Goal: Task Accomplishment & Management: Manage account settings

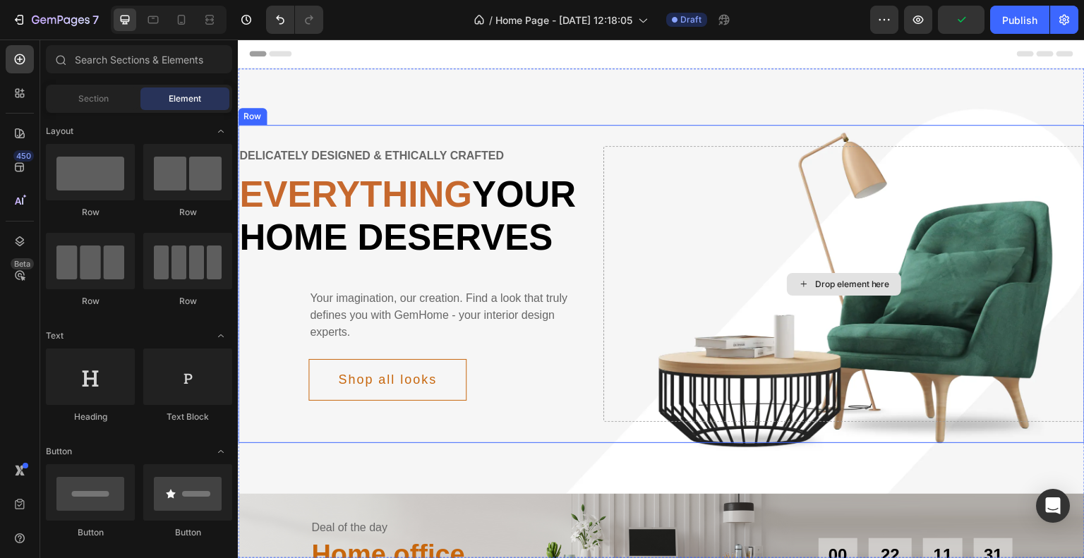
click at [846, 223] on div "Drop element here" at bounding box center [844, 284] width 482 height 276
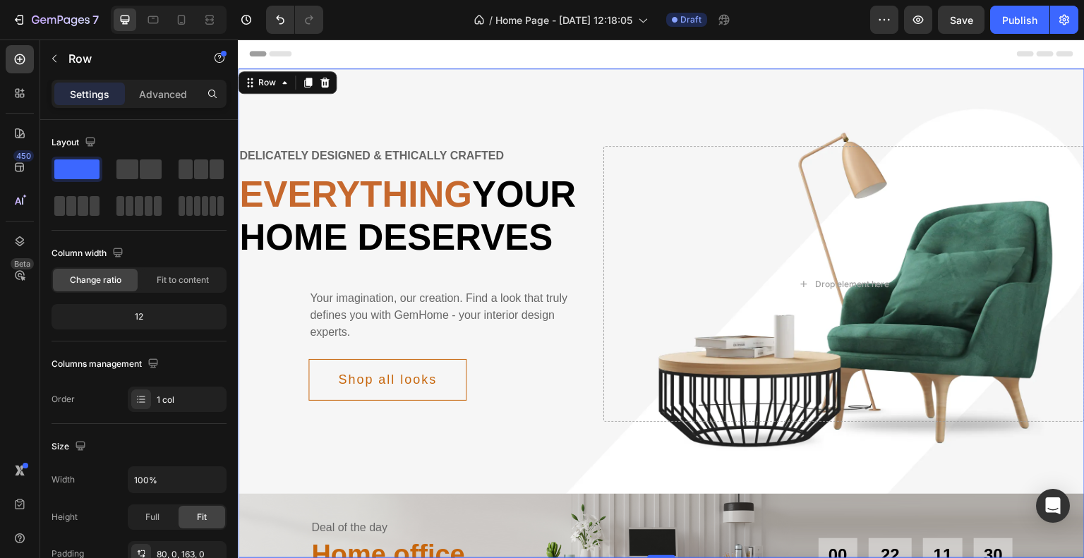
click at [514, 104] on div "Delicately designed & ethically crafted Text Everything your home deserves Head…" at bounding box center [661, 313] width 847 height 490
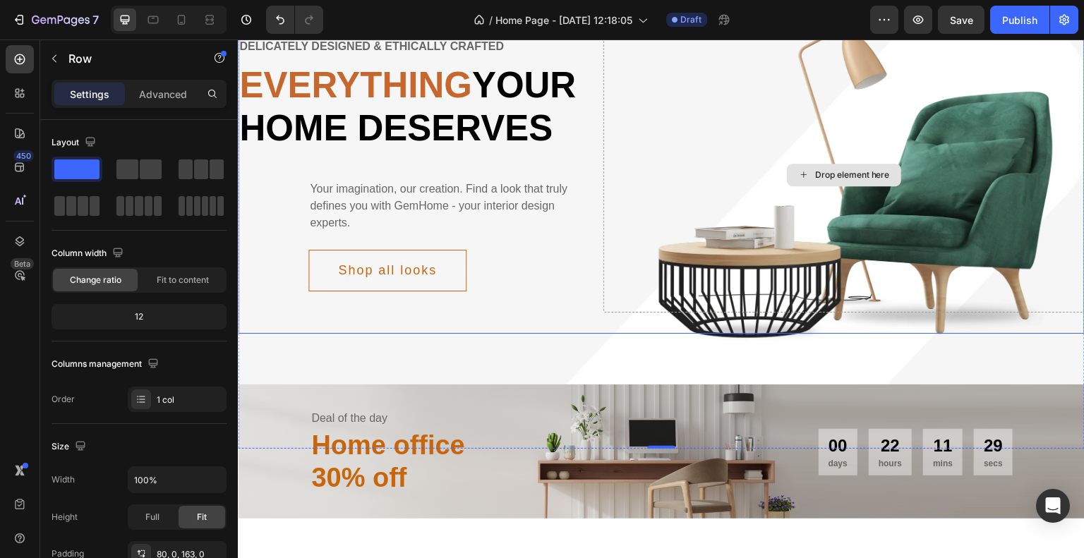
scroll to position [353, 0]
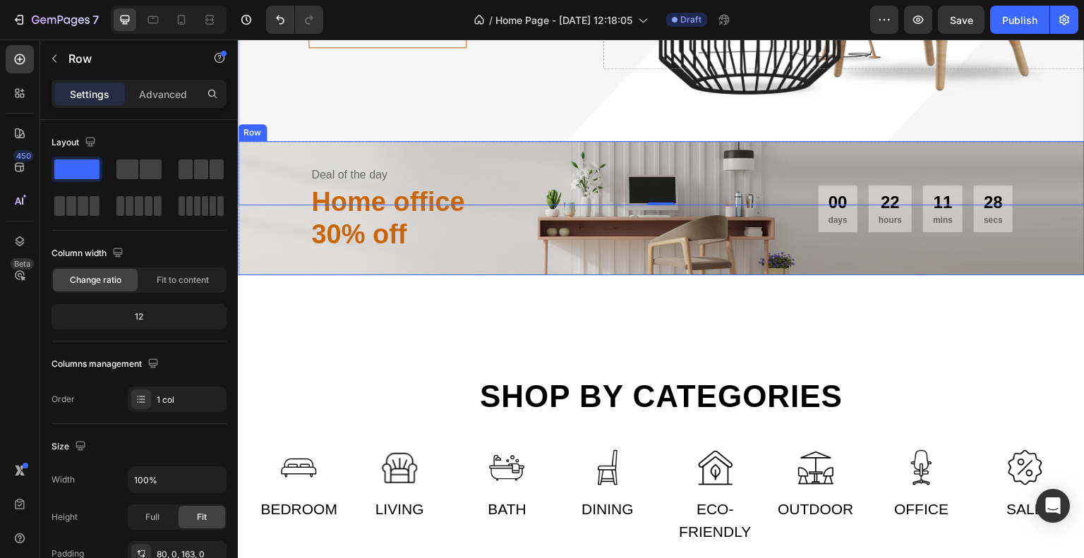
click at [611, 203] on div "Deal of the day Text Home office 30% off Heading 00 days 22 hours 11 mins 28 se…" at bounding box center [661, 207] width 847 height 133
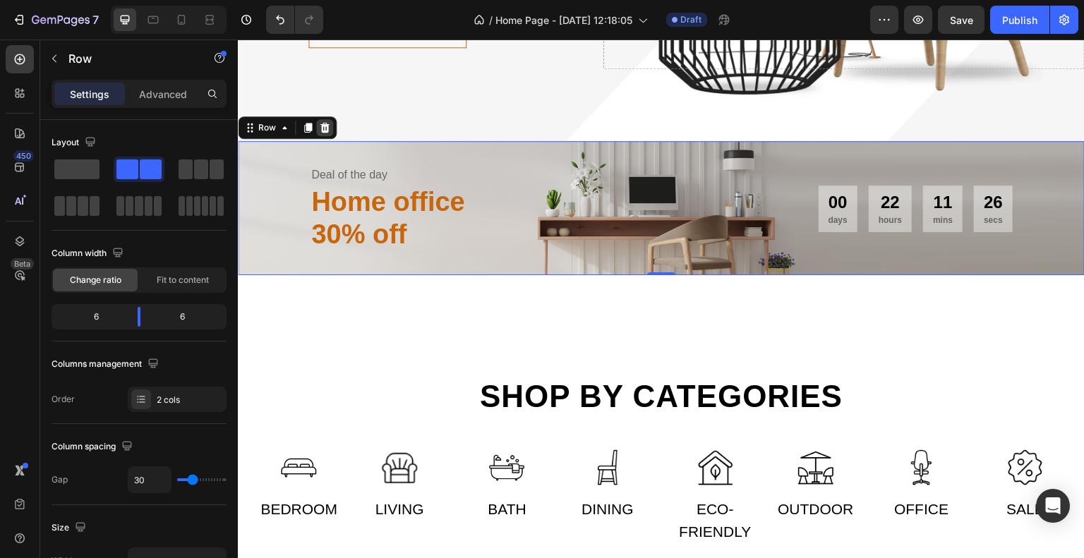
click at [328, 133] on icon at bounding box center [324, 127] width 11 height 11
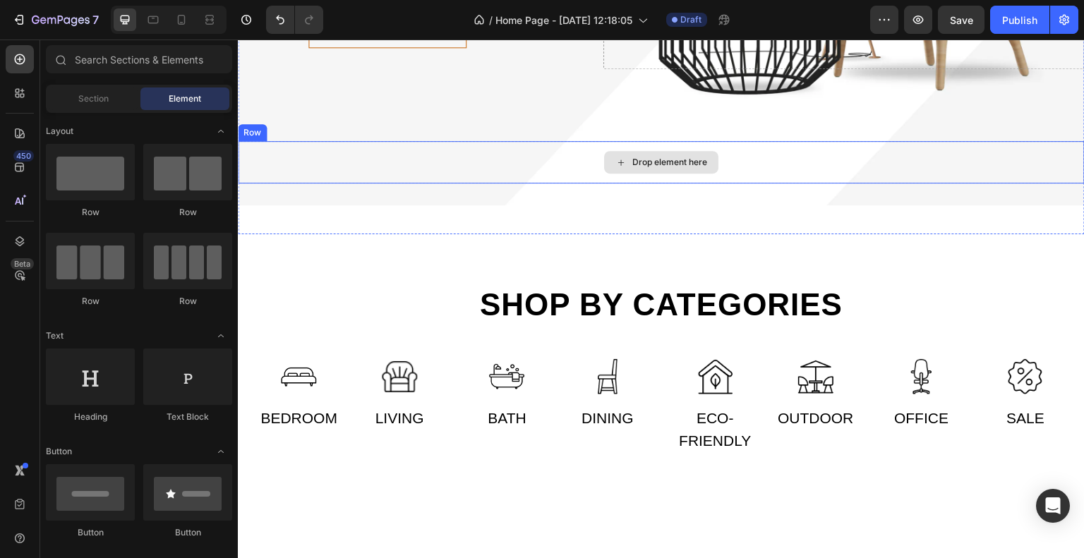
click at [638, 174] on div "Drop element here" at bounding box center [661, 162] width 114 height 23
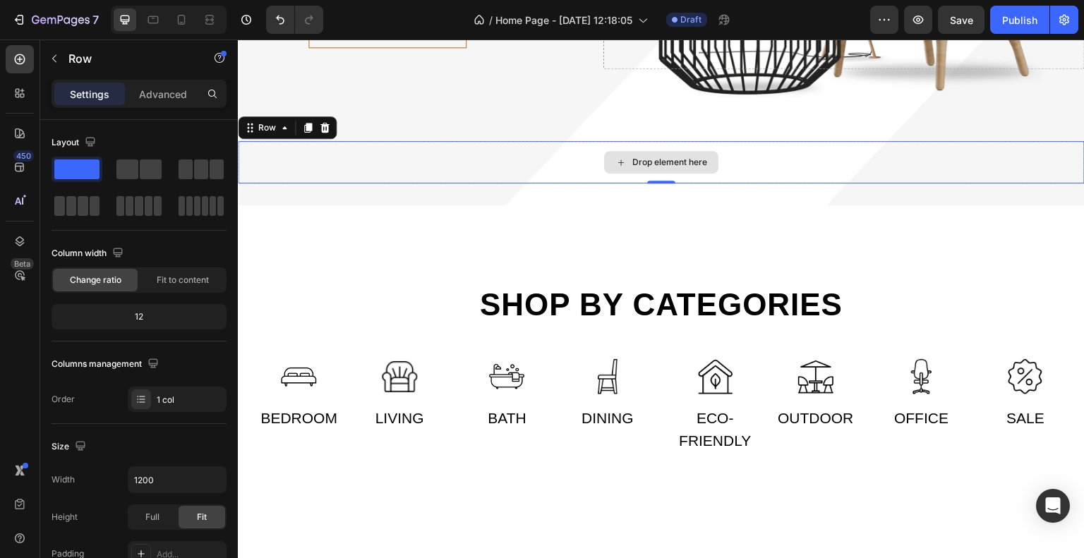
click at [286, 183] on div "Drop element here" at bounding box center [661, 162] width 847 height 42
click at [328, 133] on icon at bounding box center [324, 127] width 11 height 11
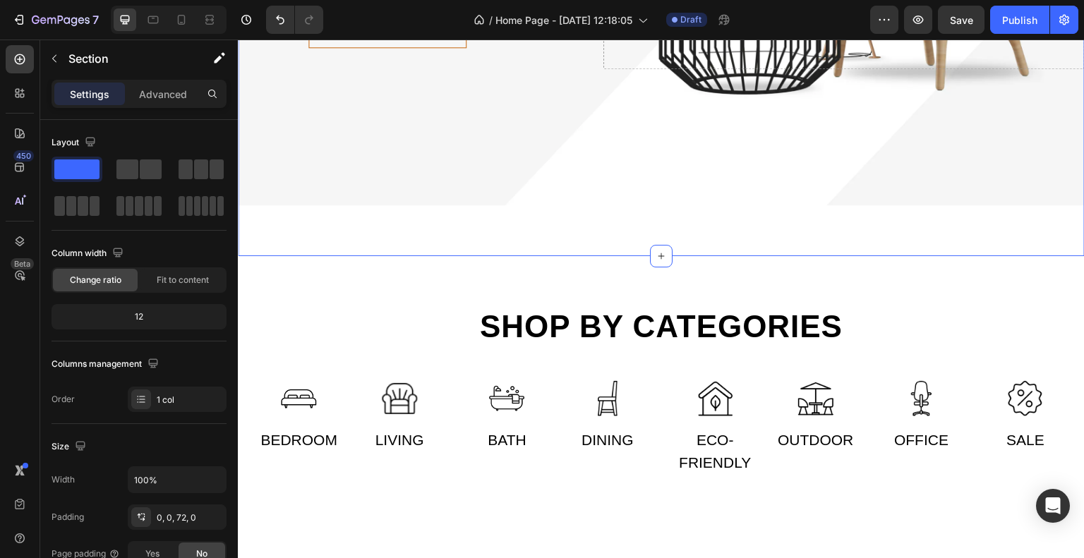
click at [174, 102] on div "Advanced" at bounding box center [163, 94] width 71 height 23
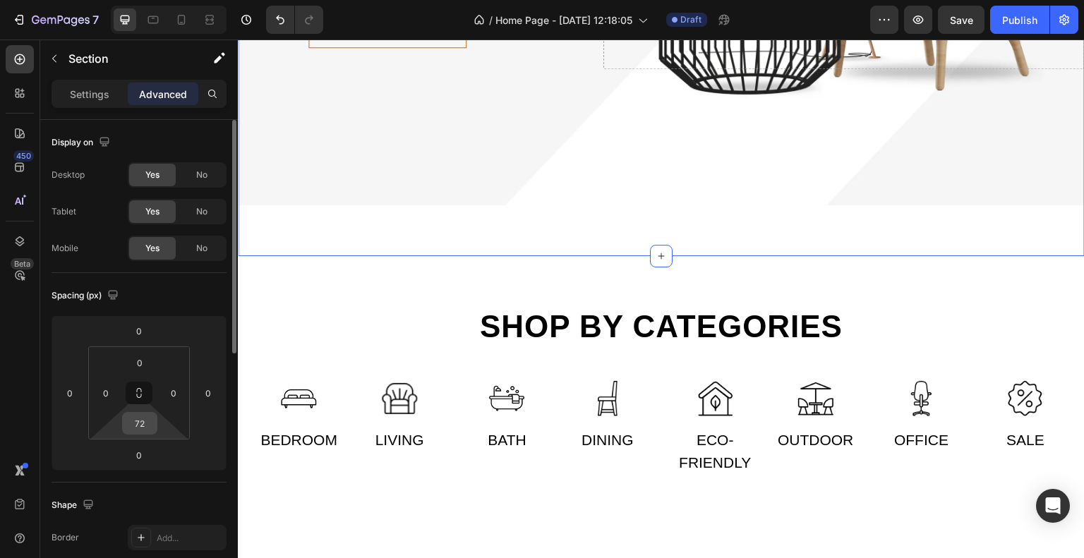
click at [150, 426] on input "72" at bounding box center [140, 423] width 28 height 21
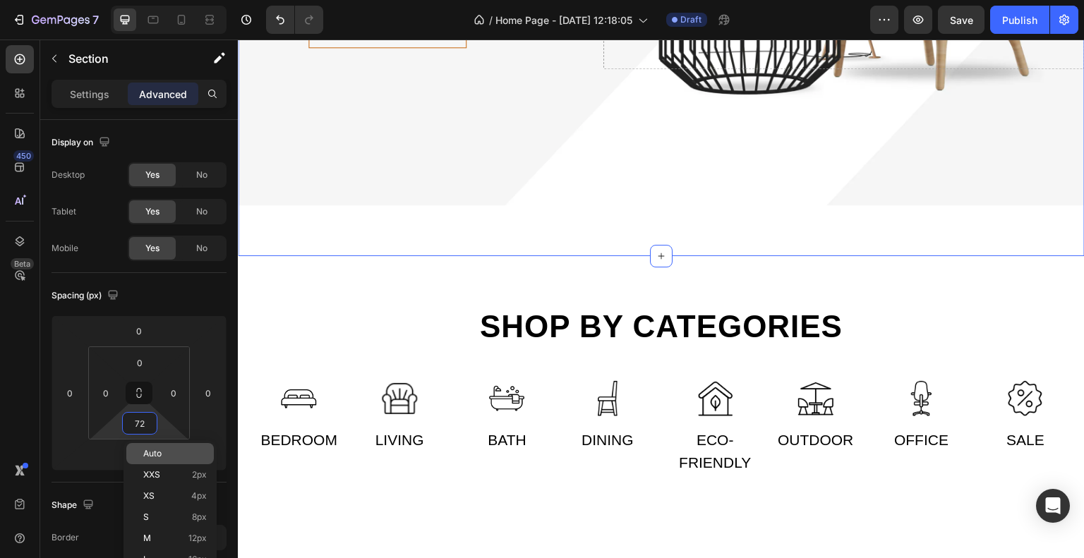
click at [150, 457] on span "Auto" at bounding box center [152, 454] width 18 height 10
type input "Auto"
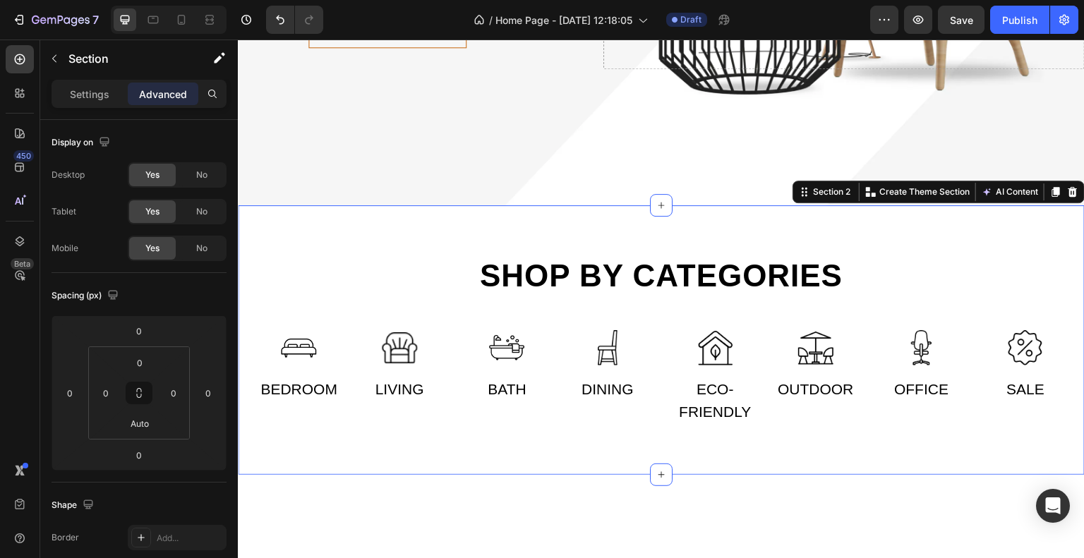
click at [821, 273] on div "Shop by categories Heading Row Image Bedroom Text Image Living Text Row Image B…" at bounding box center [661, 340] width 847 height 270
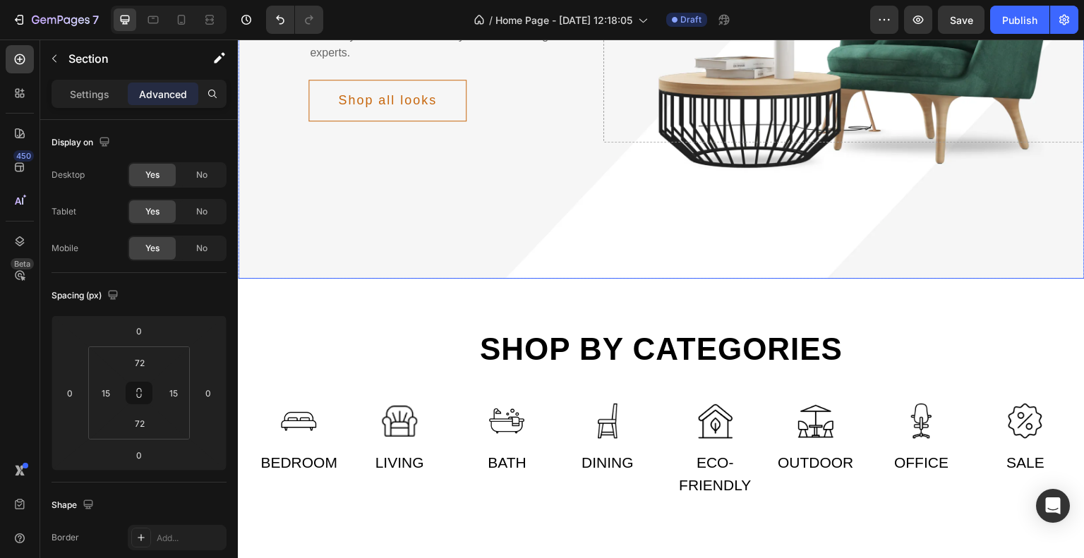
scroll to position [282, 0]
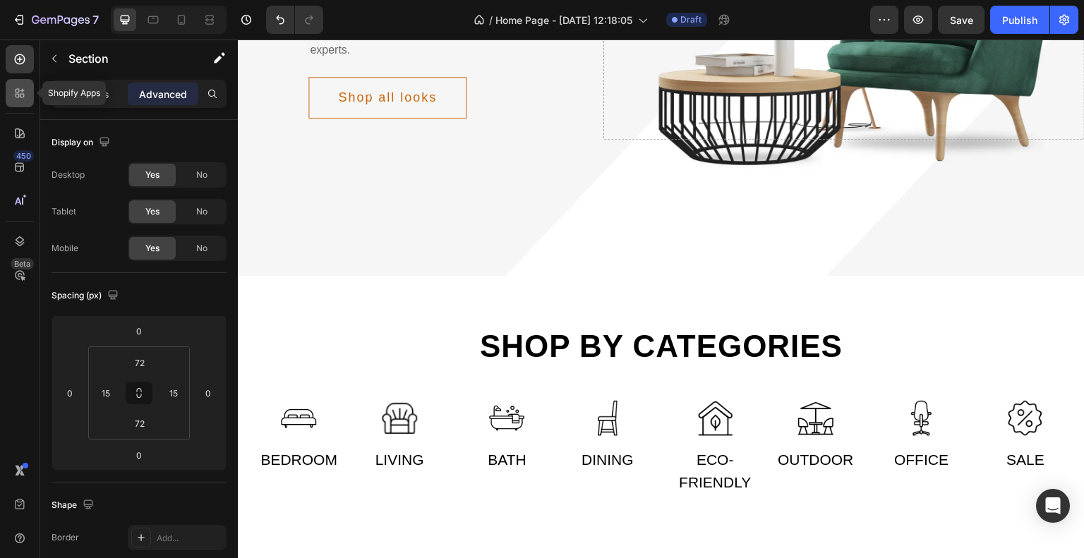
click at [13, 100] on div at bounding box center [20, 93] width 28 height 28
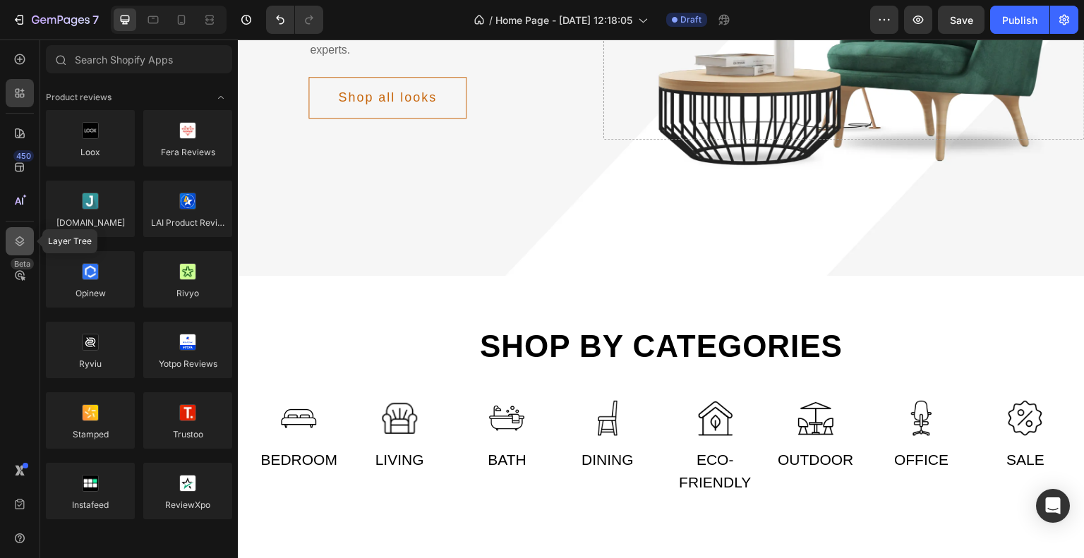
click at [17, 229] on div at bounding box center [20, 241] width 28 height 28
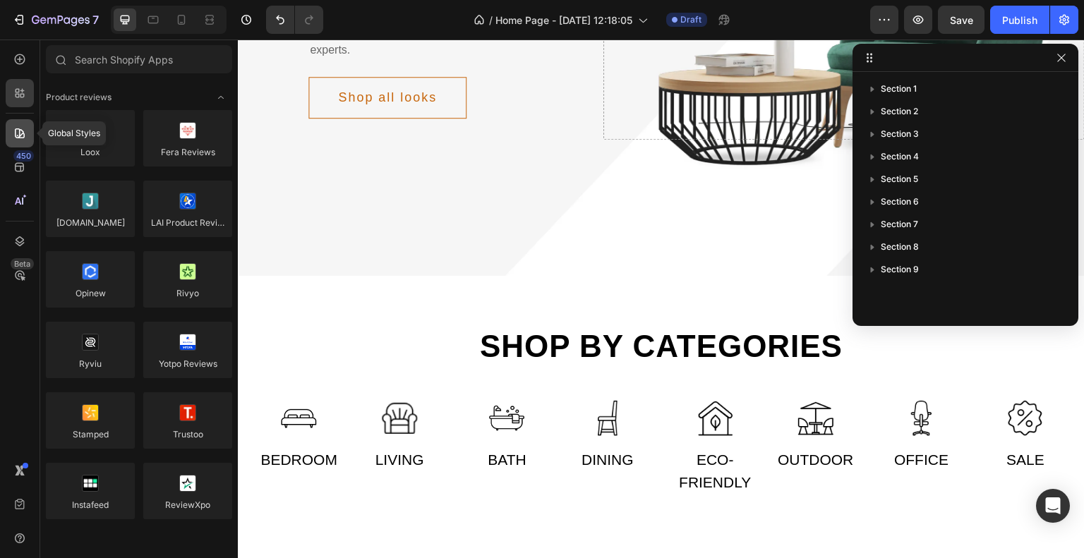
click at [25, 135] on icon at bounding box center [20, 133] width 14 height 14
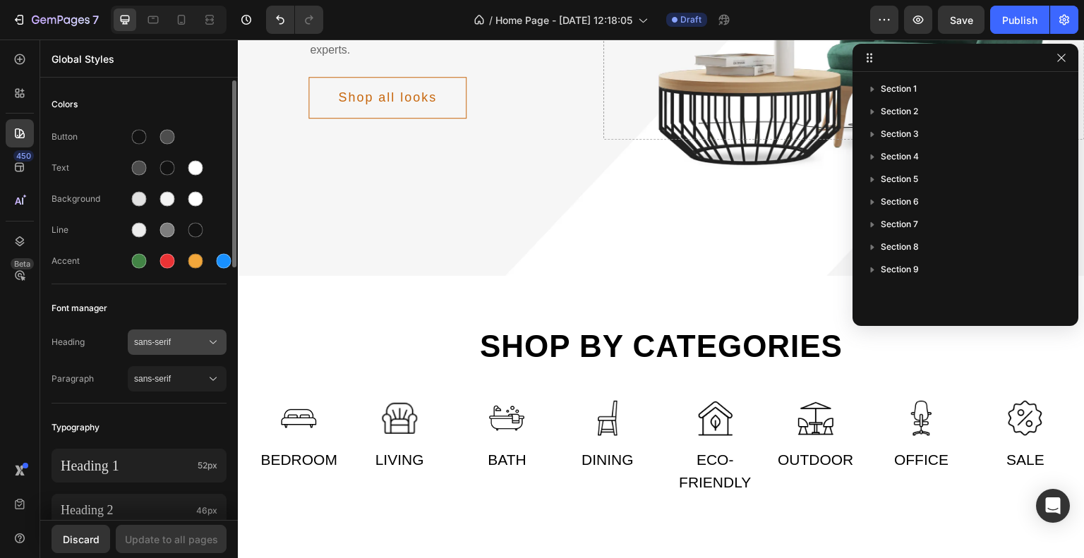
click at [150, 343] on span "sans-serif" at bounding box center [170, 342] width 72 height 13
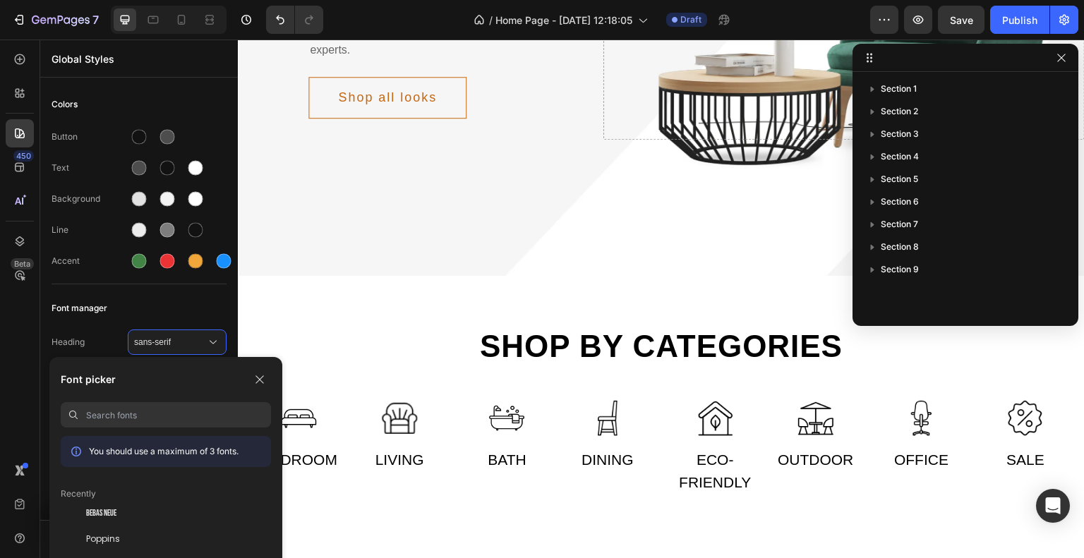
click at [217, 403] on input at bounding box center [178, 414] width 185 height 25
type input "Inter"
click at [191, 513] on div "Inter" at bounding box center [178, 513] width 185 height 13
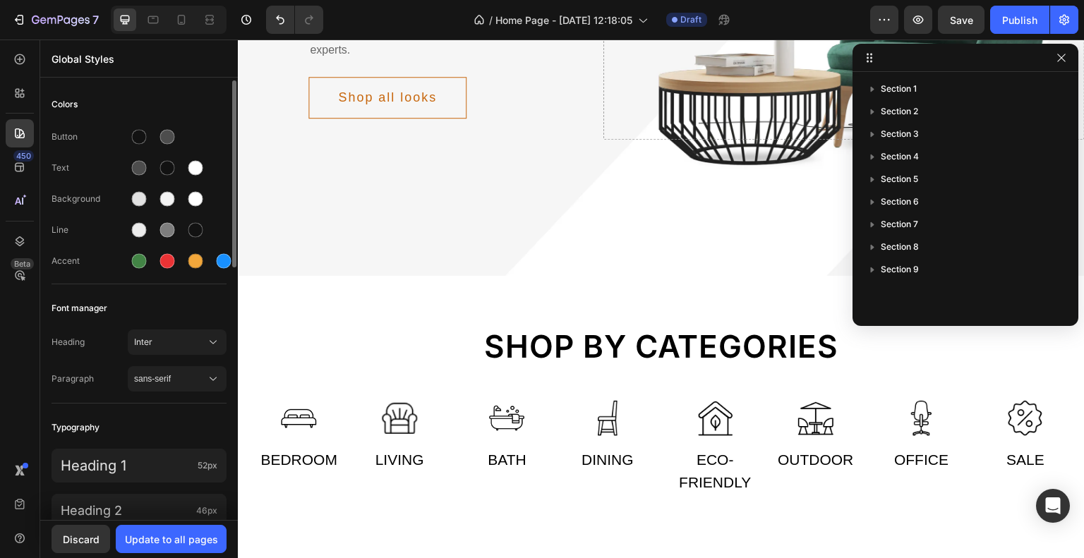
click at [193, 397] on div "Heading Inter Paragraph sans-serif" at bounding box center [139, 362] width 175 height 82
click at [188, 390] on button "sans-serif" at bounding box center [177, 378] width 99 height 25
click at [183, 356] on div "Heading Inter Paragraph sans-serif" at bounding box center [139, 362] width 175 height 82
click at [182, 349] on div "Inter" at bounding box center [177, 342] width 86 height 14
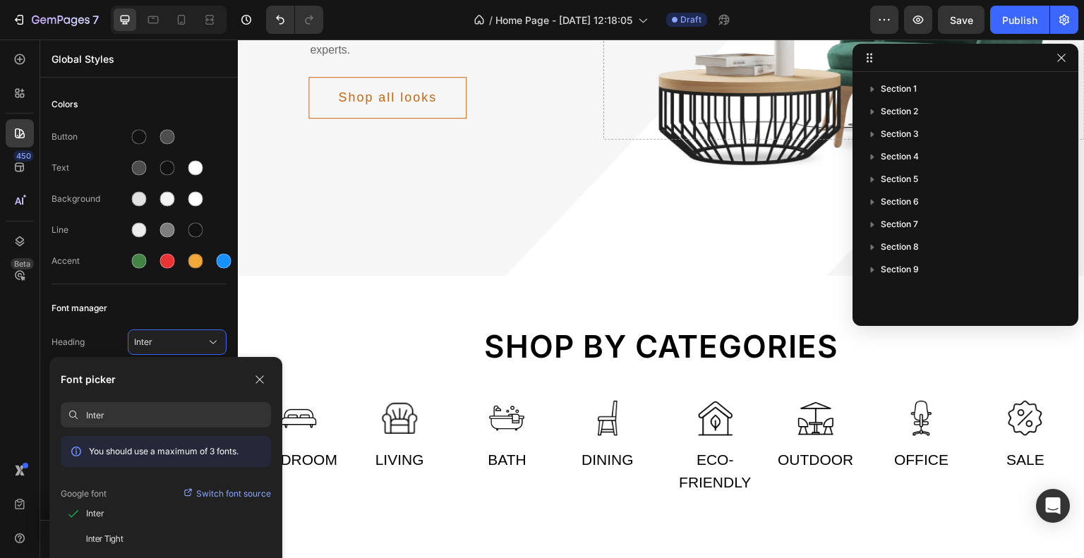
click at [160, 402] on input "Inter" at bounding box center [178, 414] width 185 height 25
click at [186, 382] on div "Font picker" at bounding box center [166, 379] width 210 height 23
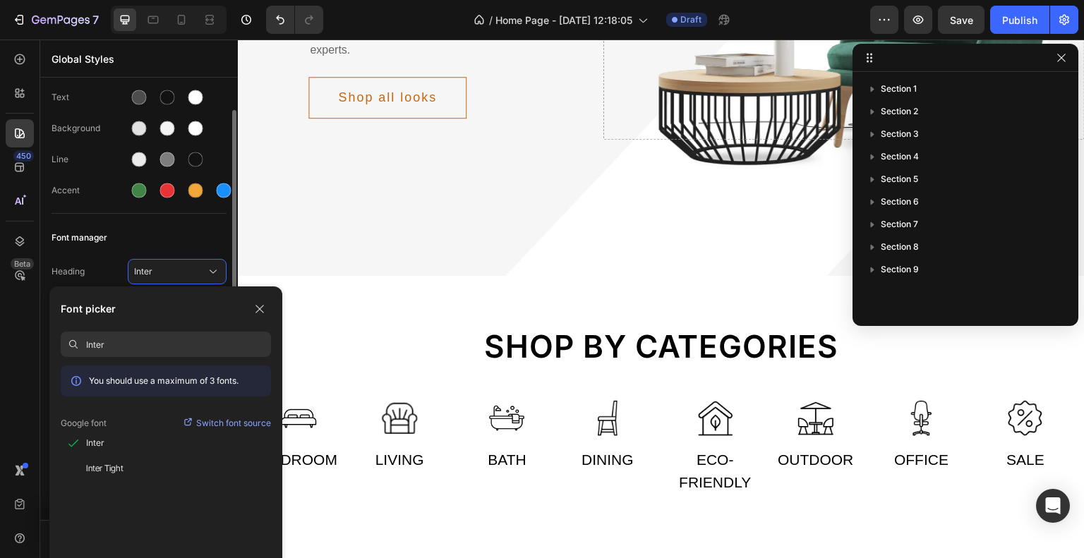
click at [191, 346] on input "Inter" at bounding box center [178, 344] width 185 height 25
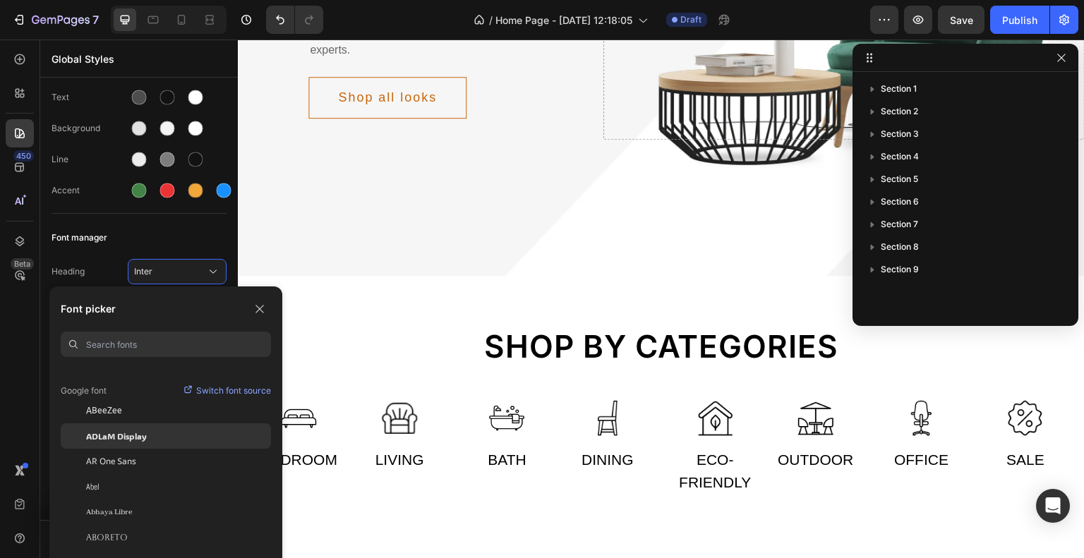
scroll to position [141, 0]
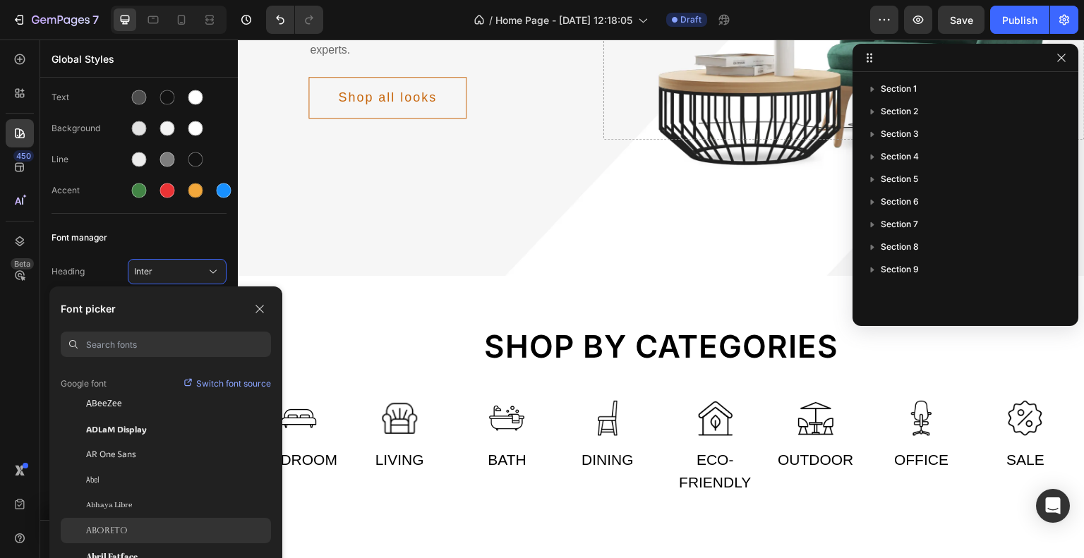
click at [175, 524] on div "Aboreto" at bounding box center [166, 530] width 210 height 25
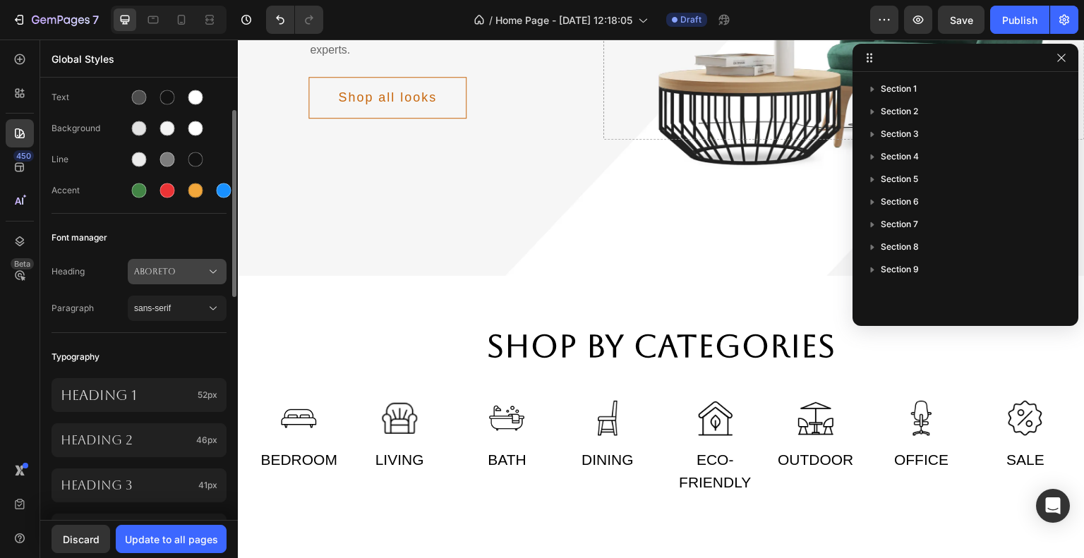
click at [171, 278] on div "Aboreto" at bounding box center [177, 272] width 86 height 14
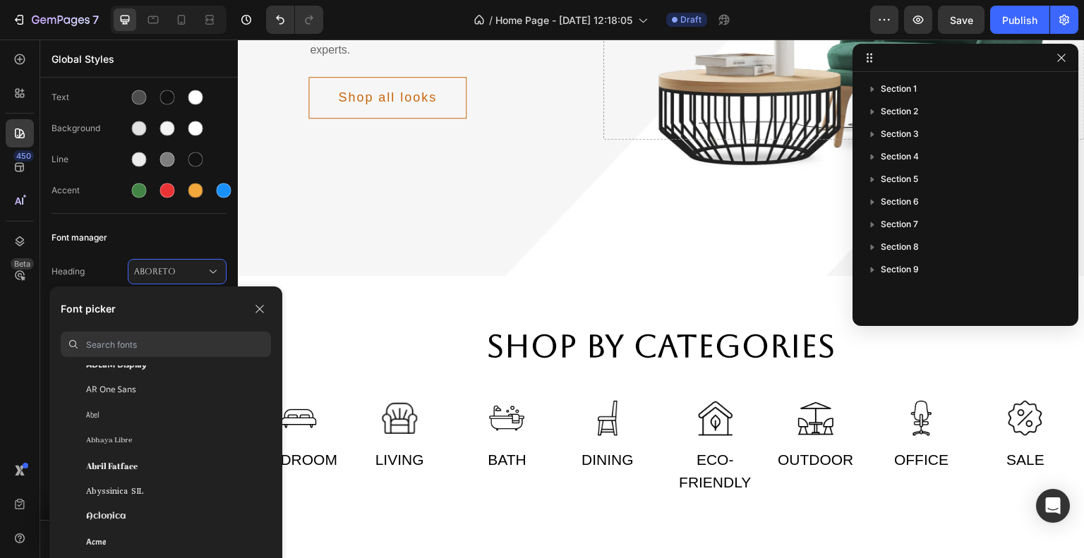
scroll to position [212, 0]
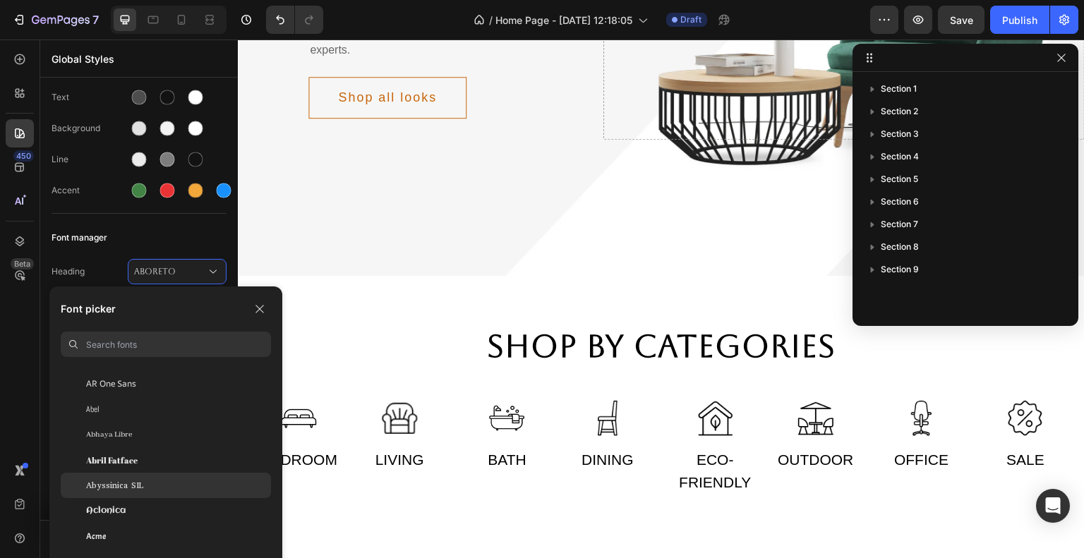
click at [201, 478] on div "Abyssinica SIL" at bounding box center [166, 485] width 210 height 25
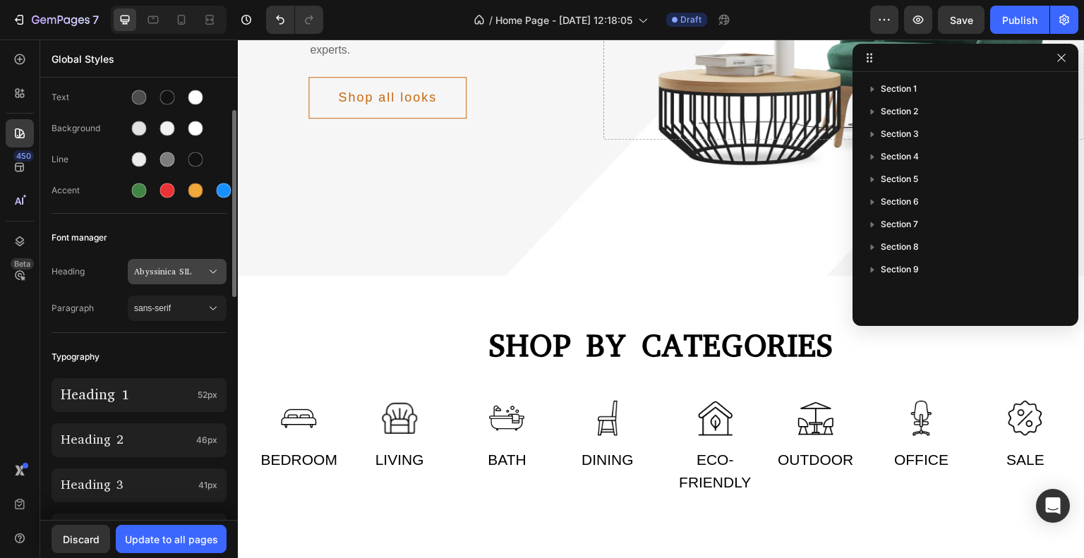
click at [189, 279] on button "Abyssinica SIL" at bounding box center [177, 271] width 99 height 25
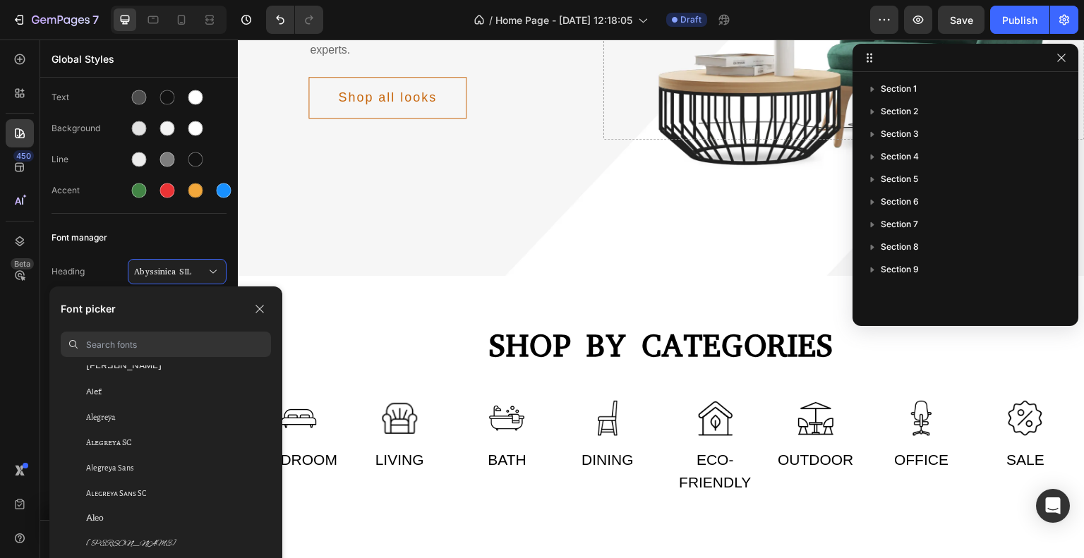
scroll to position [847, 0]
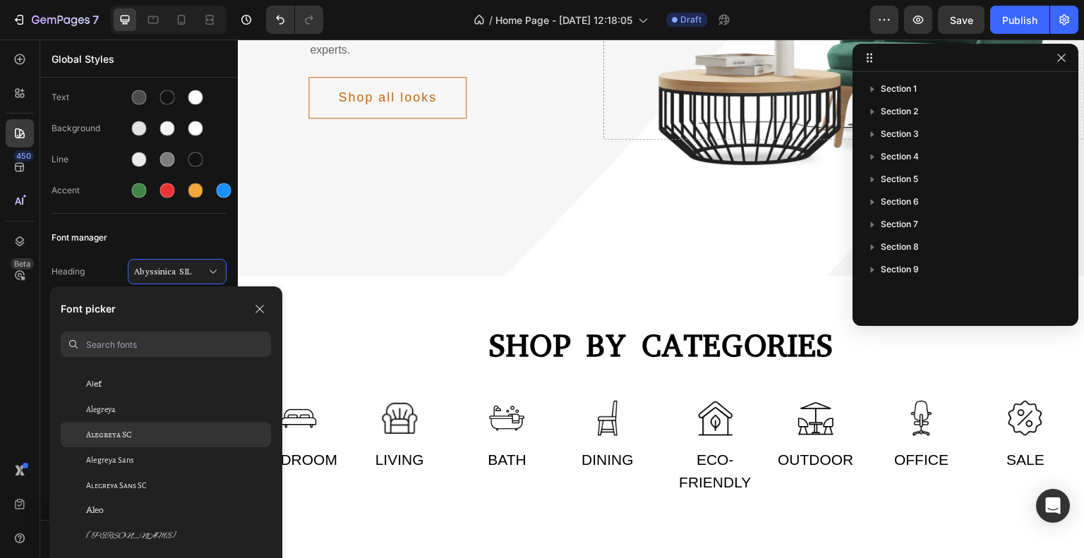
click at [196, 437] on div "Alegreya SC" at bounding box center [178, 434] width 185 height 13
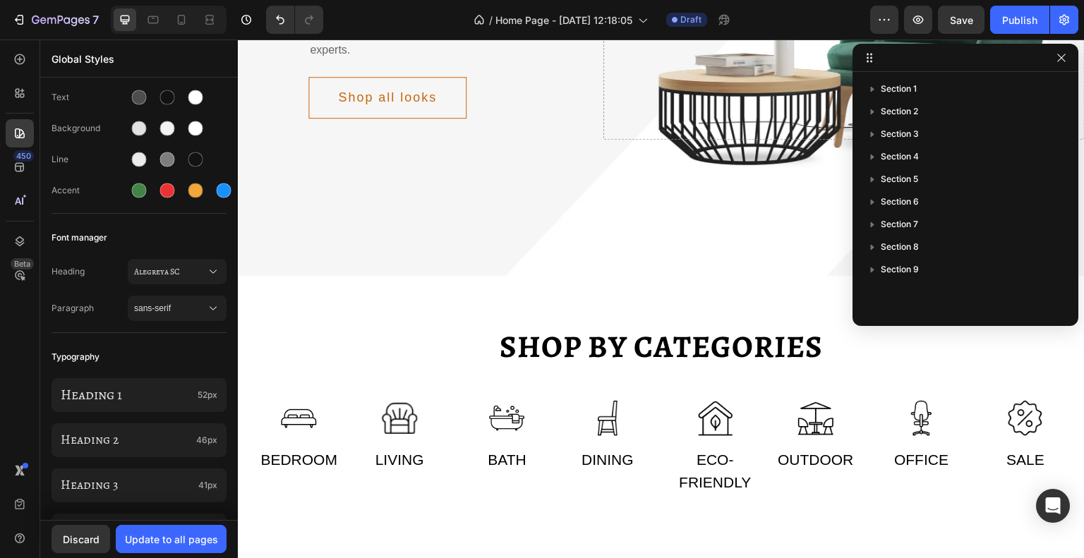
scroll to position [239, 0]
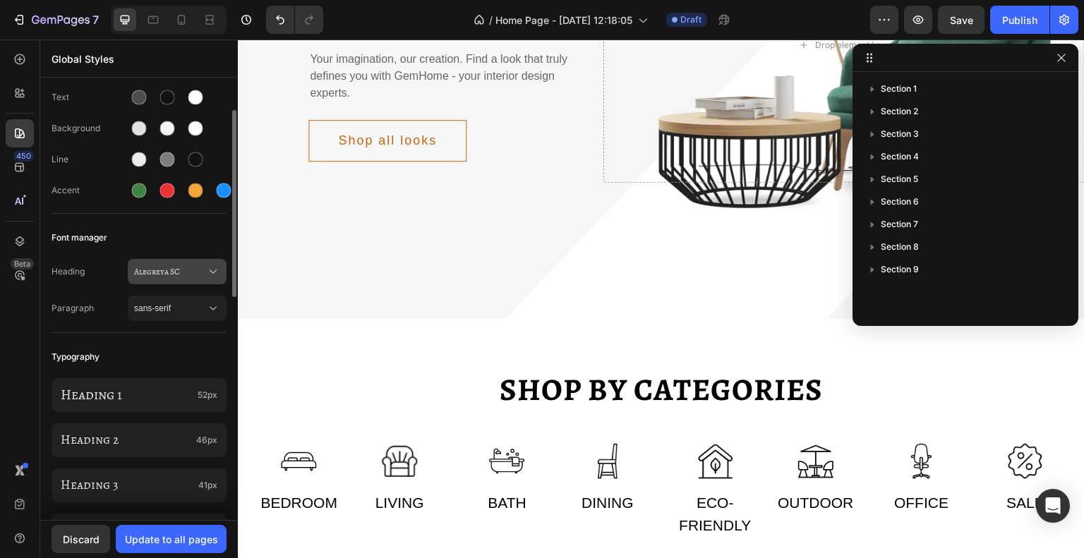
click at [178, 279] on button "Alegreya SC" at bounding box center [177, 271] width 99 height 25
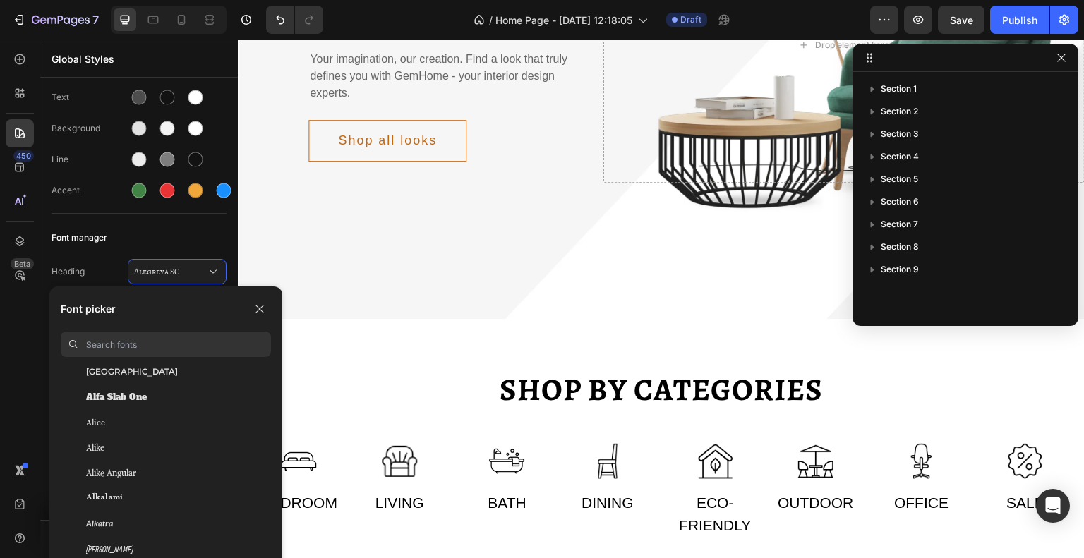
scroll to position [1059, 0]
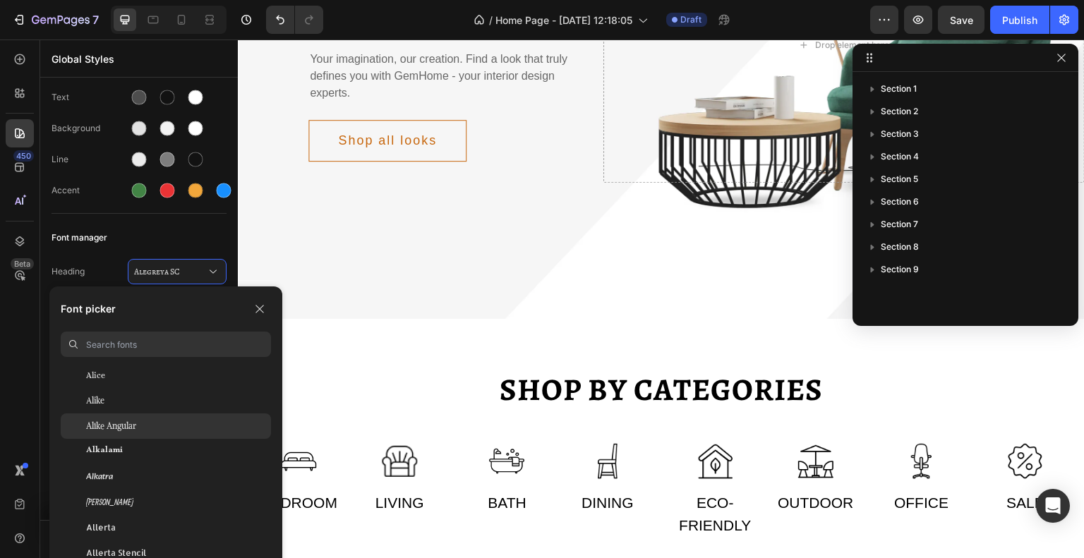
click at [173, 422] on div "Alike Angular" at bounding box center [178, 426] width 185 height 13
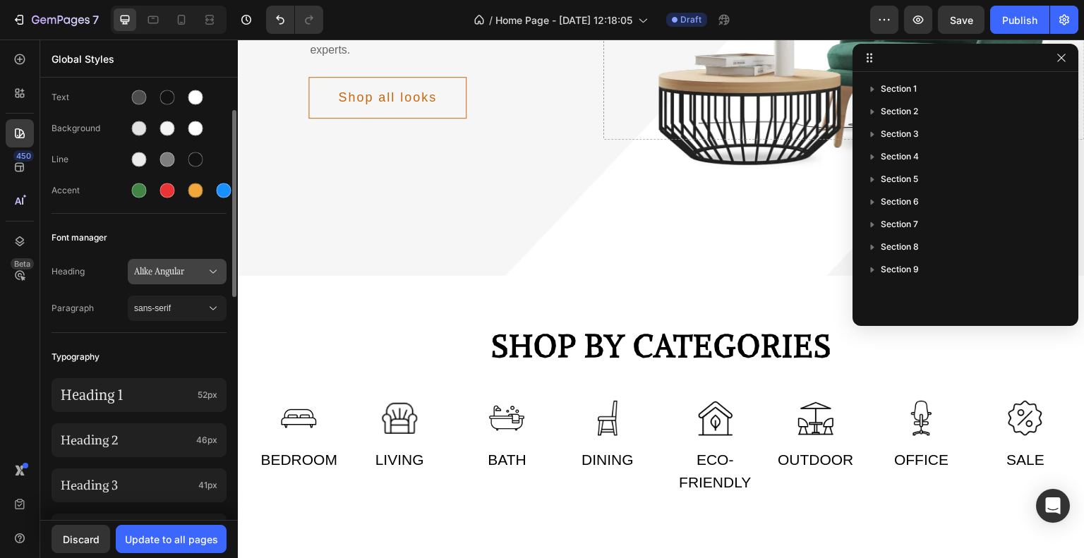
click at [183, 274] on span "Alike Angular" at bounding box center [170, 271] width 72 height 13
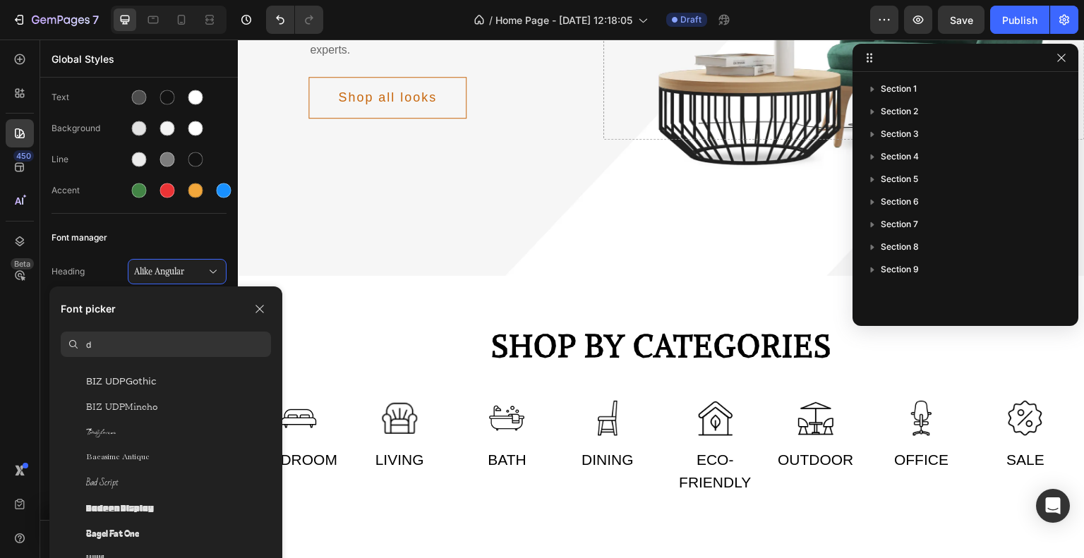
scroll to position [0, 0]
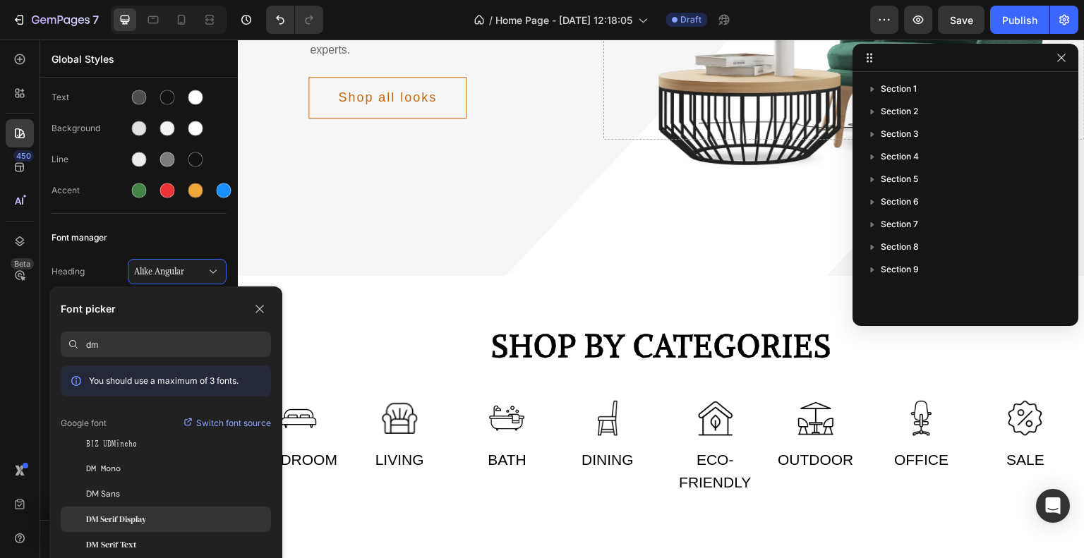
click at [143, 524] on span "DM Serif Display" at bounding box center [116, 519] width 60 height 13
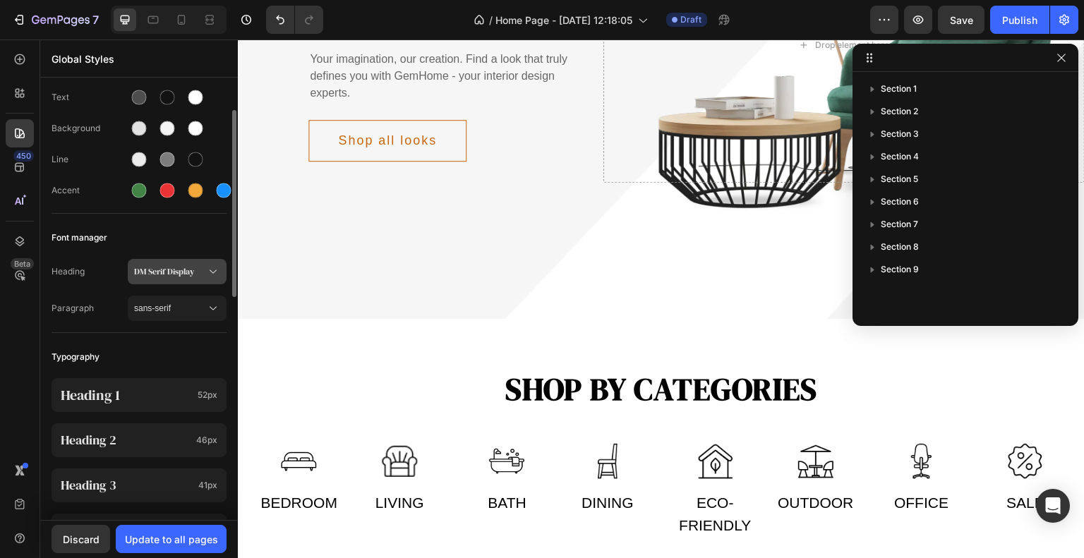
click at [188, 271] on span "DM Serif Display" at bounding box center [170, 271] width 72 height 13
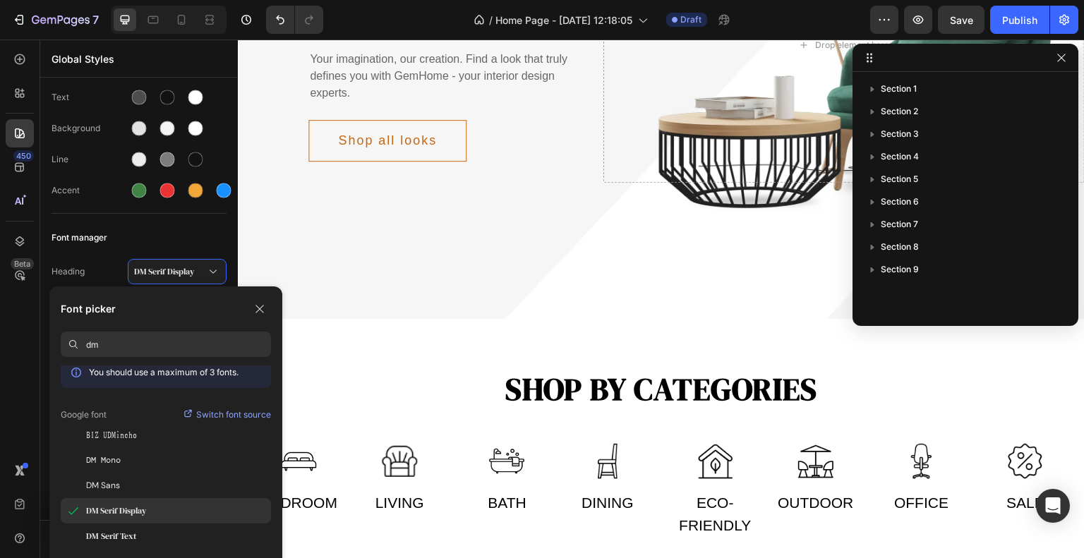
scroll to position [8, 0]
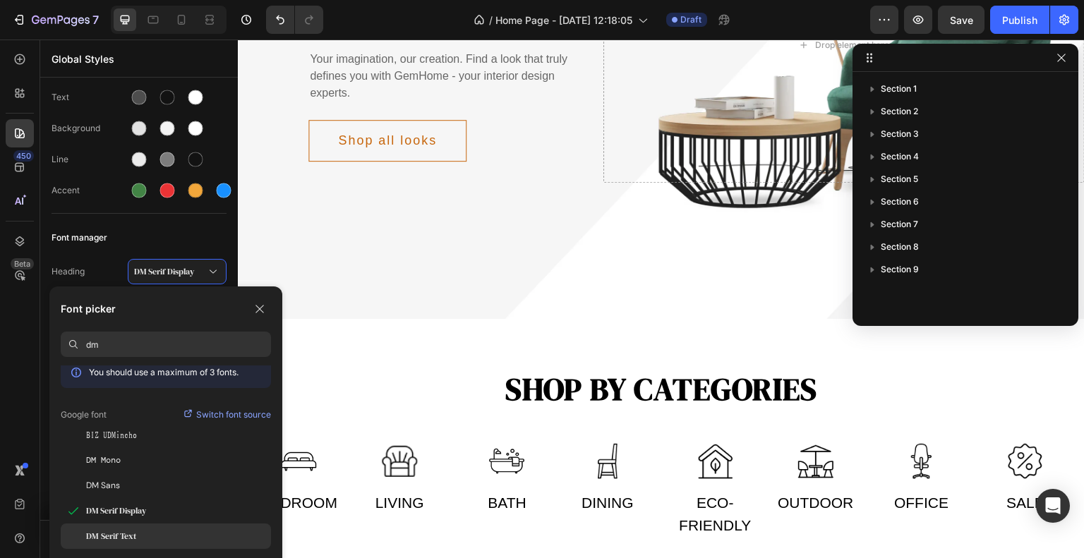
click at [169, 536] on div "DM Serif Text" at bounding box center [178, 536] width 185 height 13
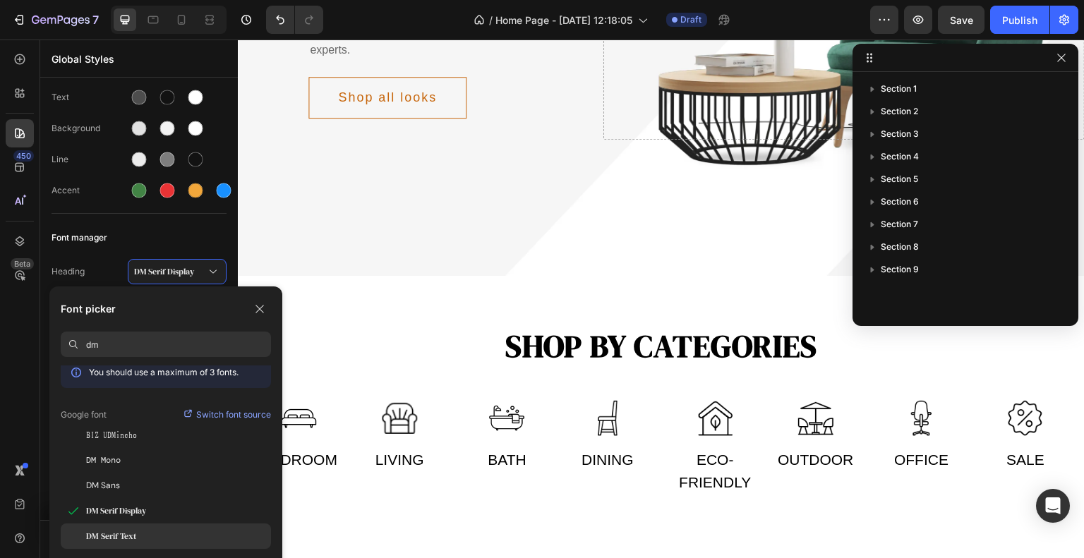
scroll to position [239, 0]
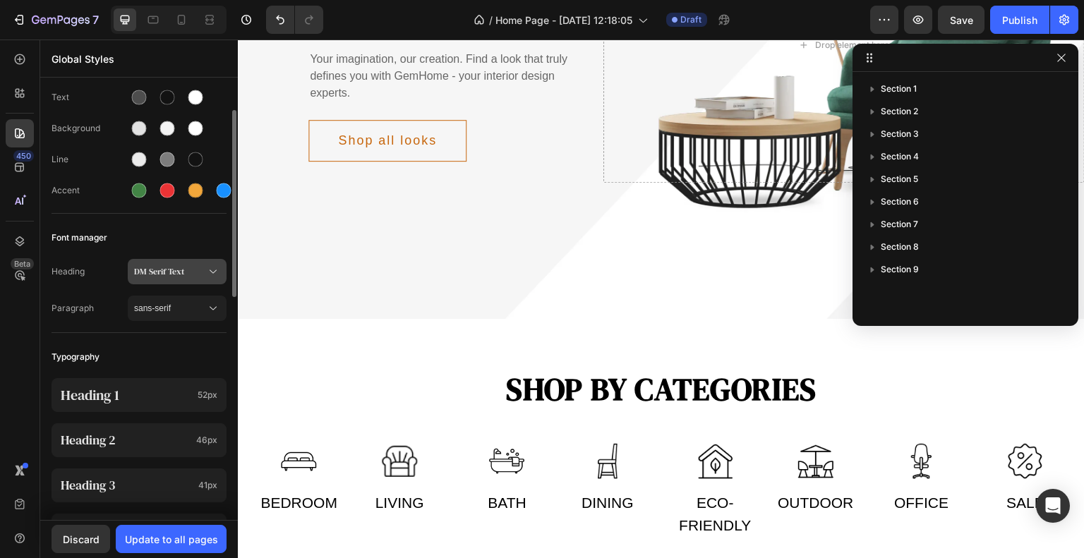
click at [153, 268] on span "DM Serif Text" at bounding box center [170, 271] width 72 height 13
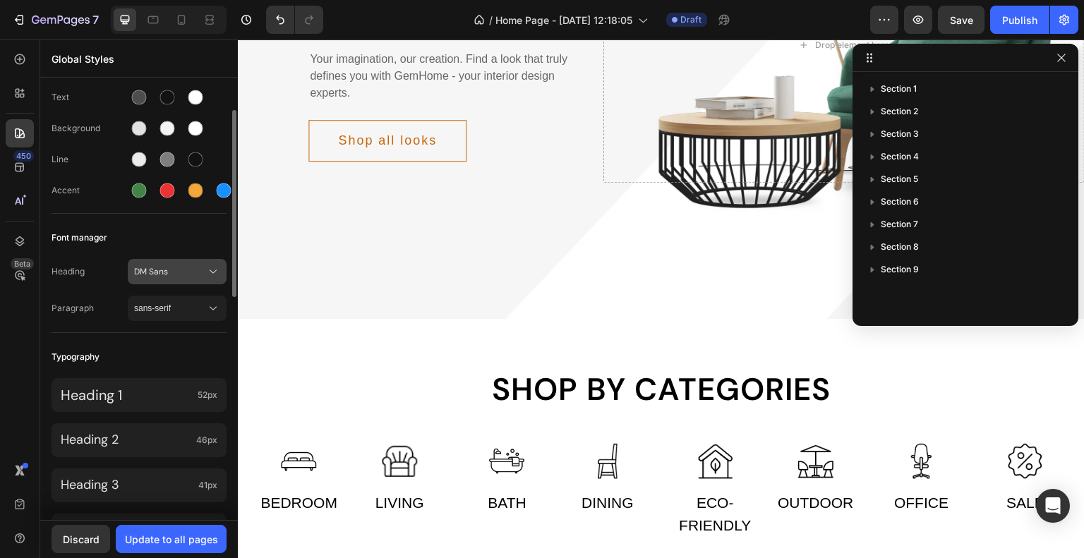
click at [199, 262] on button "DM Sans" at bounding box center [177, 271] width 99 height 25
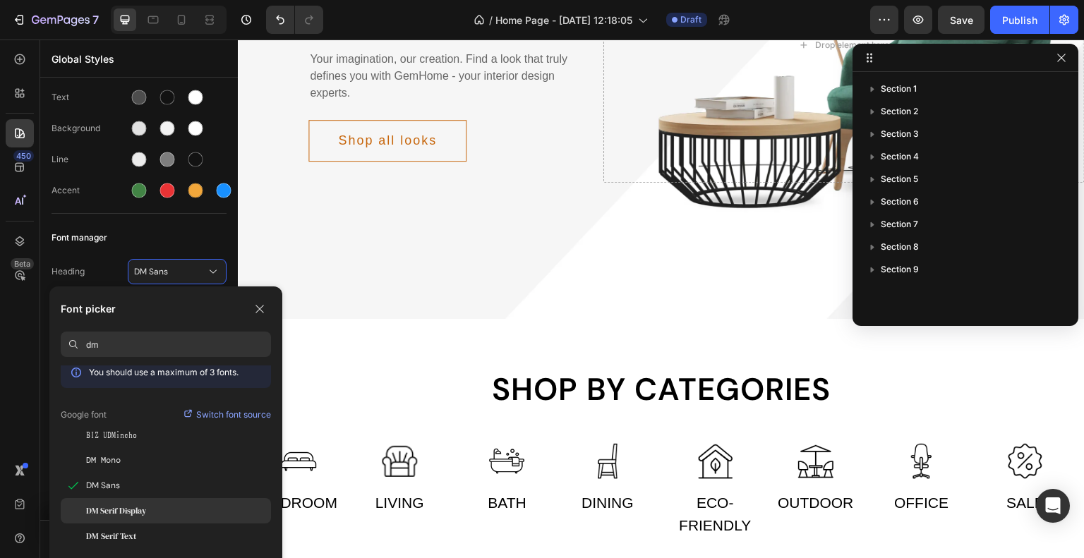
click at [146, 510] on span "DM Serif Display" at bounding box center [116, 511] width 60 height 13
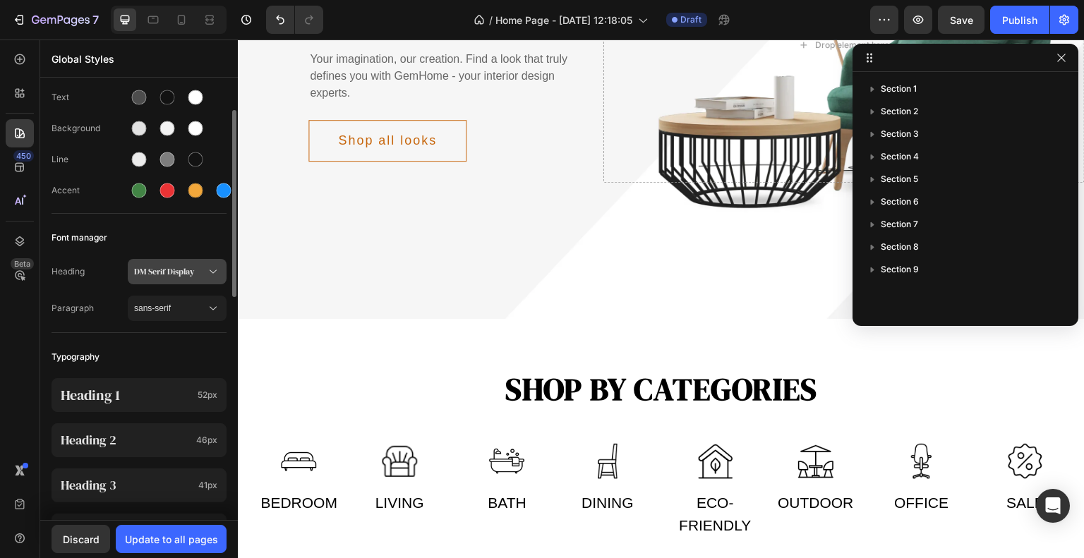
click at [212, 279] on button "DM Serif Display" at bounding box center [177, 271] width 99 height 25
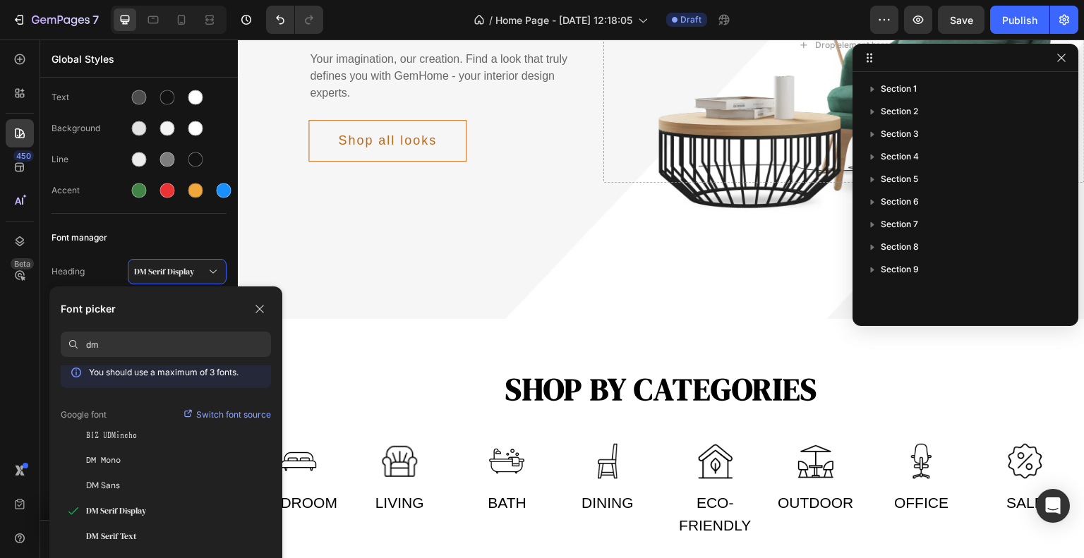
click at [234, 344] on input "dm" at bounding box center [178, 344] width 185 height 25
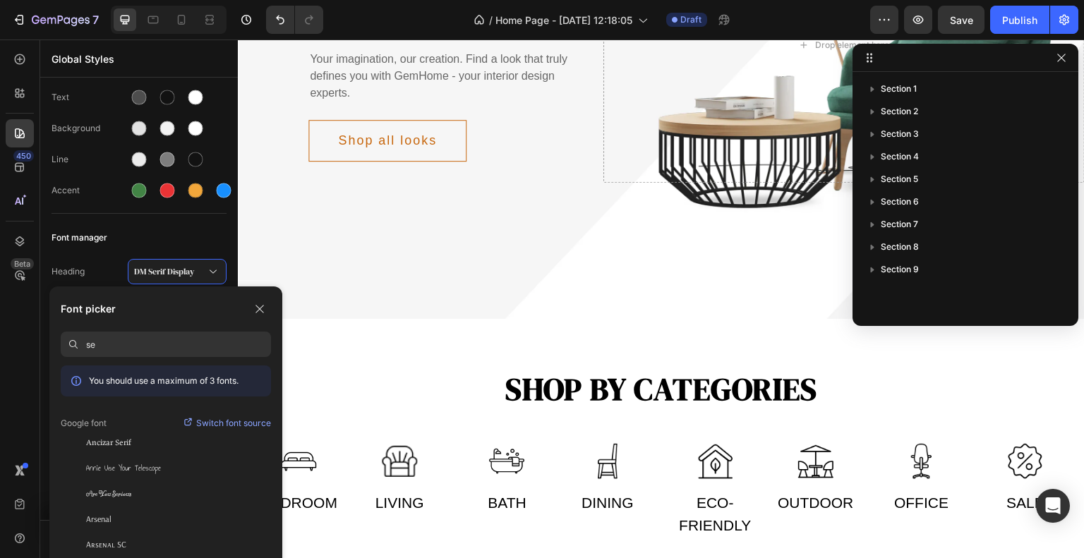
type input "s"
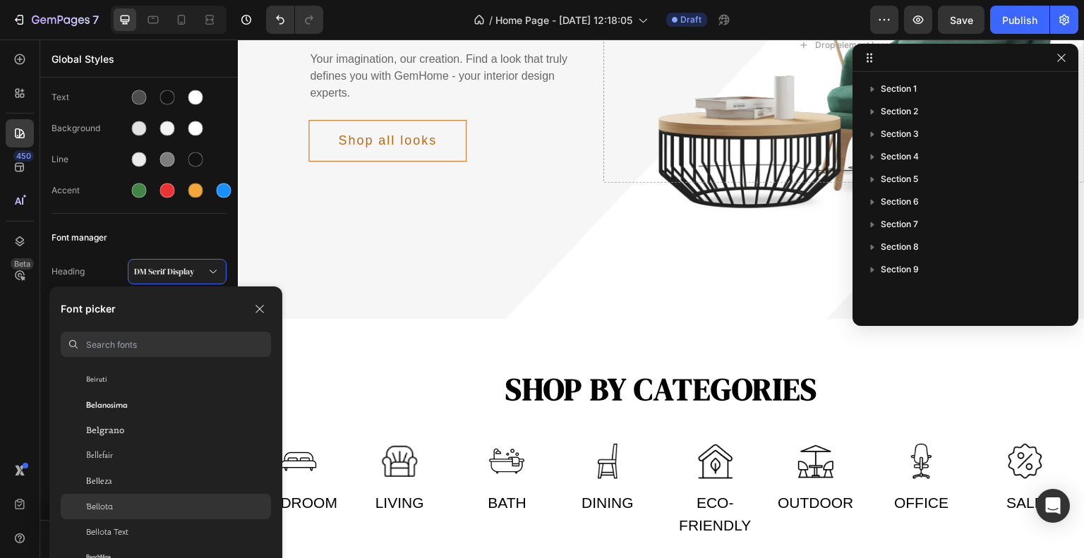
scroll to position [4799, 0]
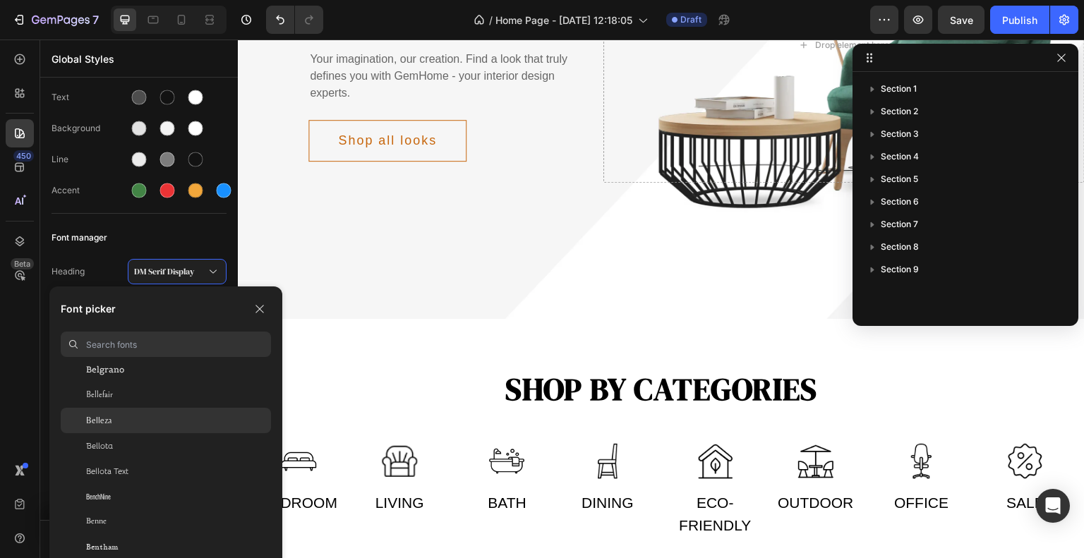
click at [93, 414] on div "Belleza" at bounding box center [166, 420] width 210 height 25
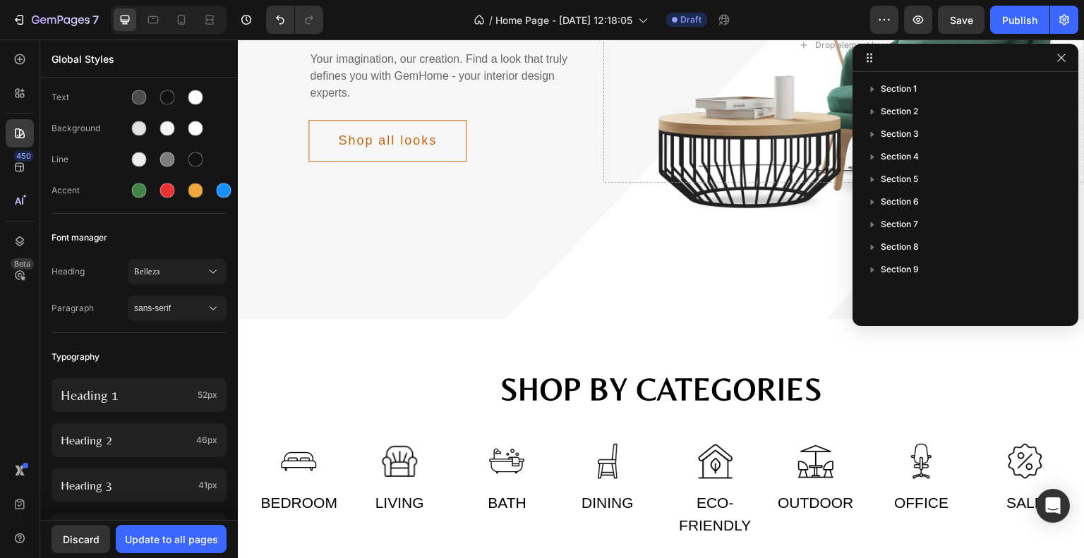
scroll to position [239, 0]
click at [210, 304] on icon at bounding box center [213, 308] width 14 height 14
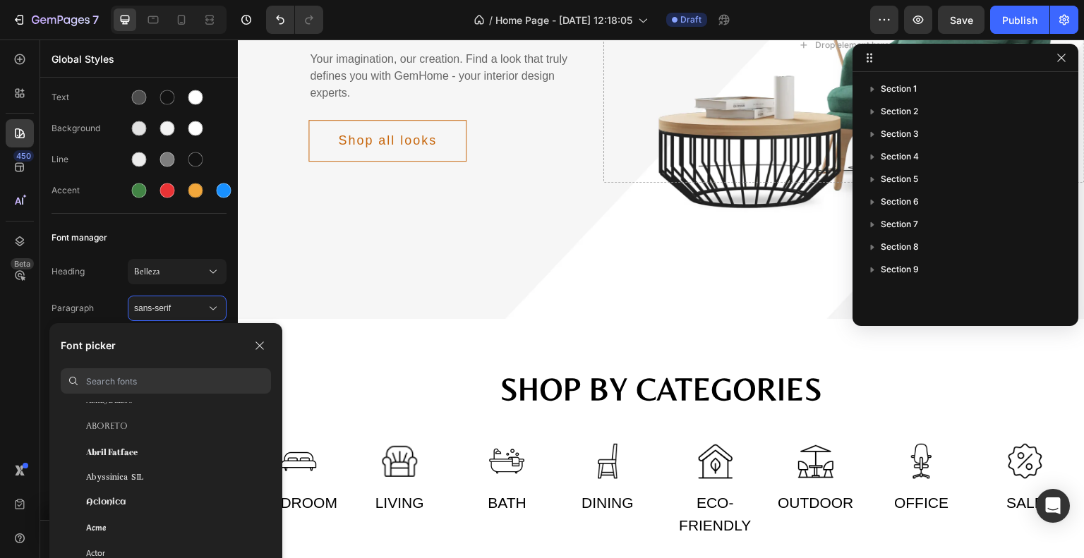
click at [164, 379] on input at bounding box center [178, 380] width 185 height 25
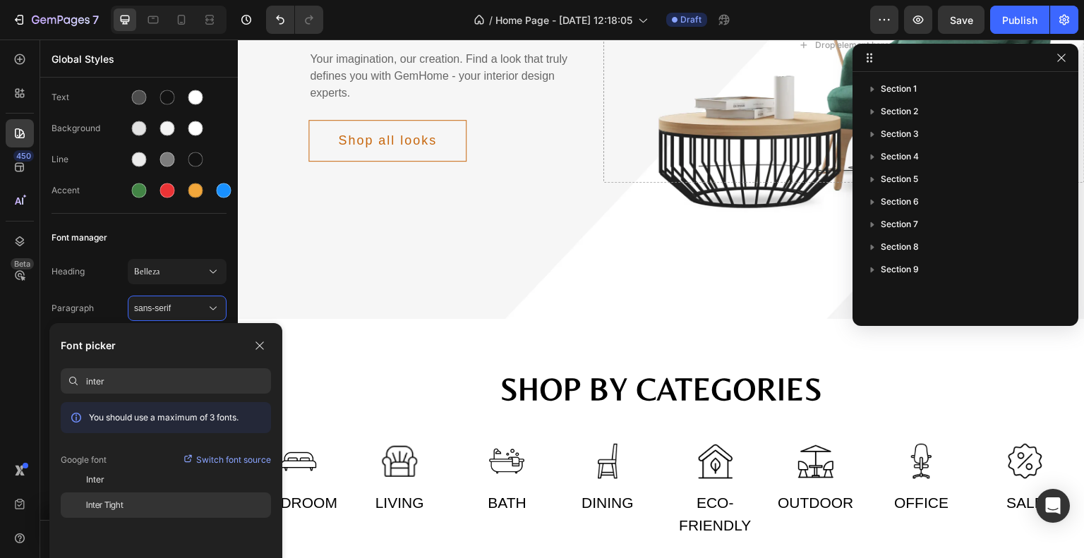
type input "inter"
click at [152, 459] on div "Inter Tight" at bounding box center [166, 445] width 210 height 25
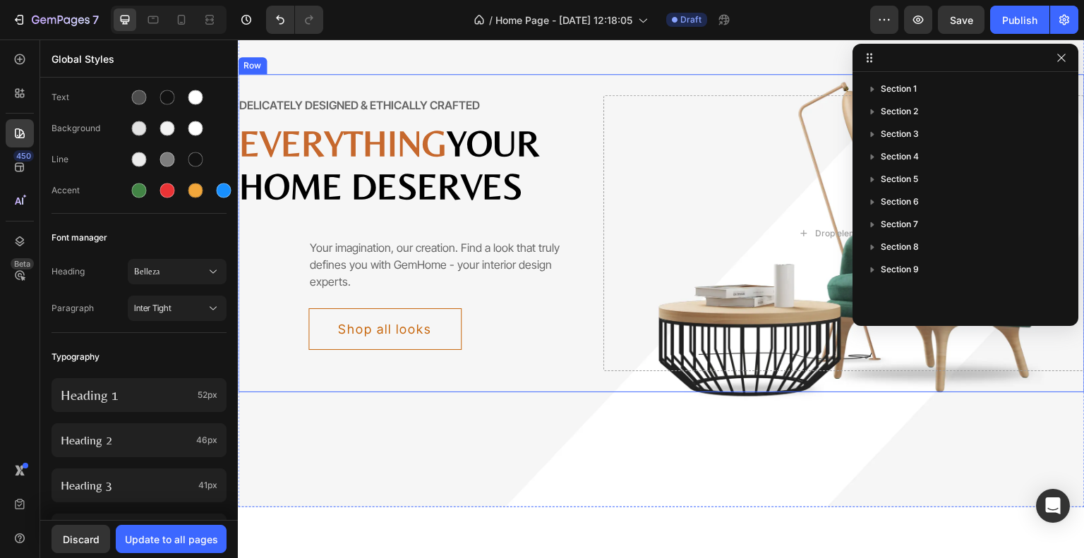
scroll to position [28, 0]
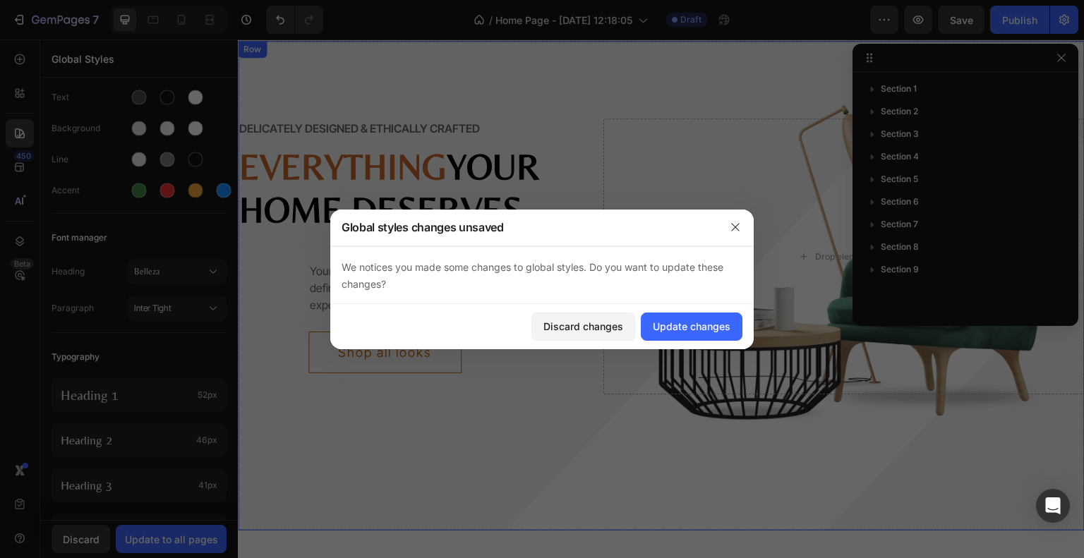
click at [596, 459] on div "Delicately designed & ethically crafted Text Everything your home deserves Head…" at bounding box center [661, 286] width 847 height 490
click at [680, 330] on div "Update changes" at bounding box center [692, 326] width 78 height 15
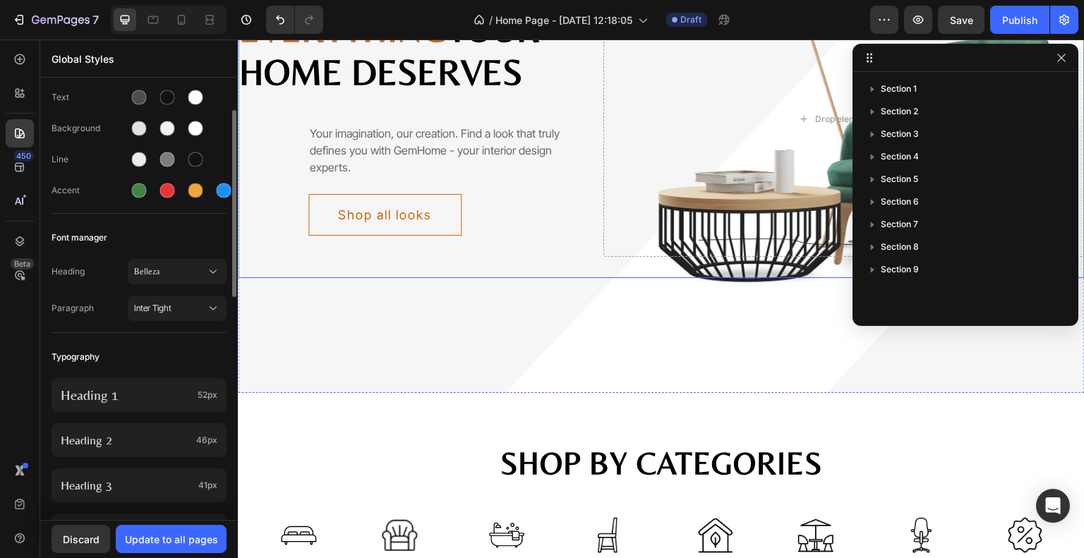
scroll to position [169, 0]
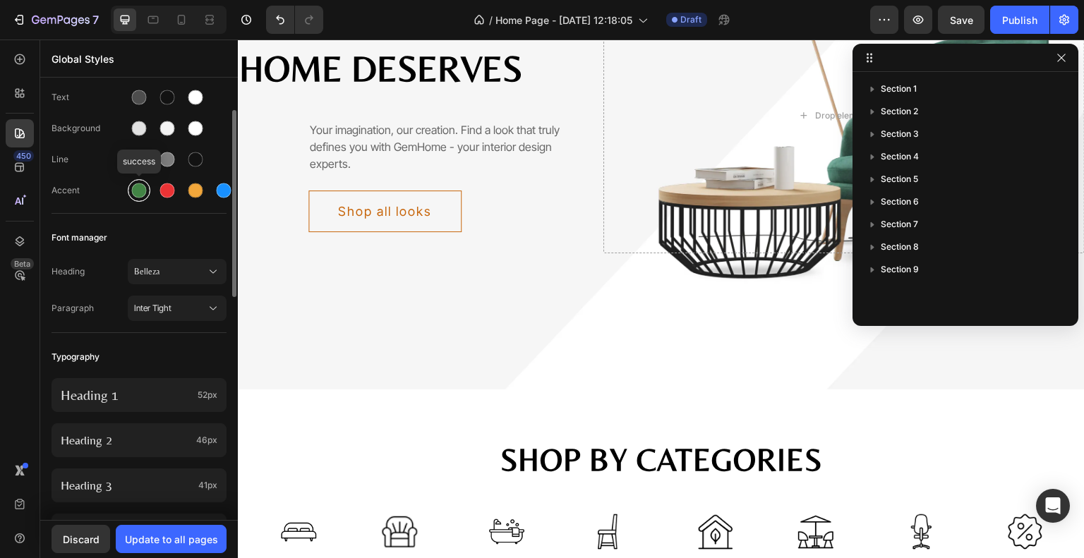
click at [136, 198] on div at bounding box center [139, 190] width 23 height 23
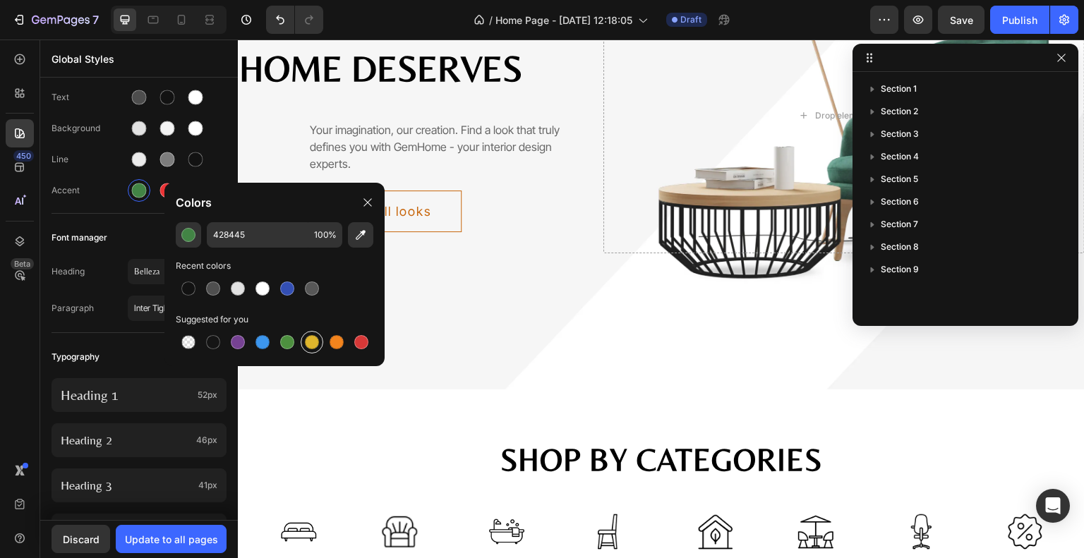
click at [313, 343] on div at bounding box center [312, 342] width 14 height 14
type input "DFB52C"
click at [126, 211] on div "Button Text Background Line Accent" at bounding box center [139, 130] width 175 height 167
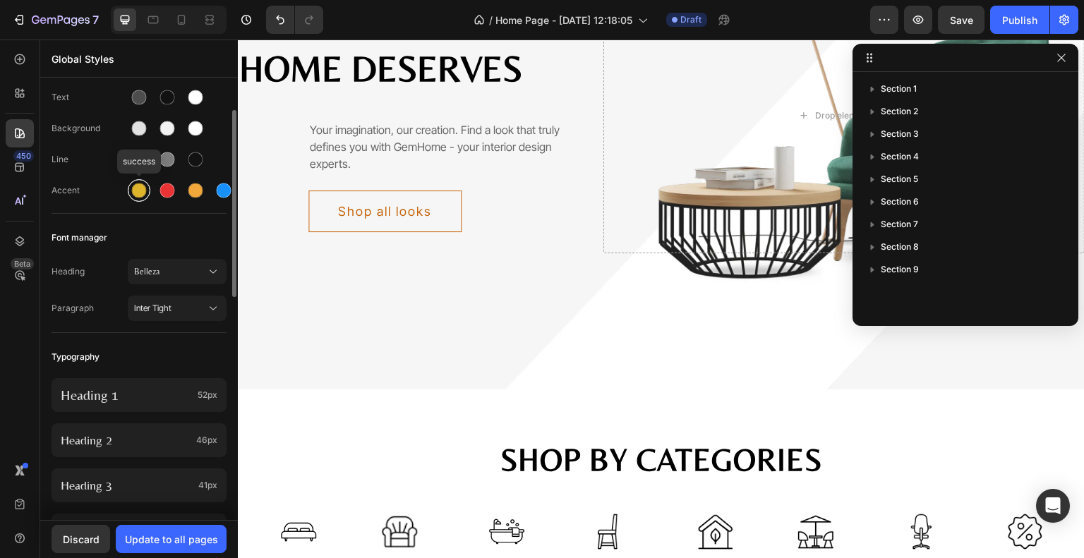
click at [135, 188] on div at bounding box center [139, 190] width 15 height 15
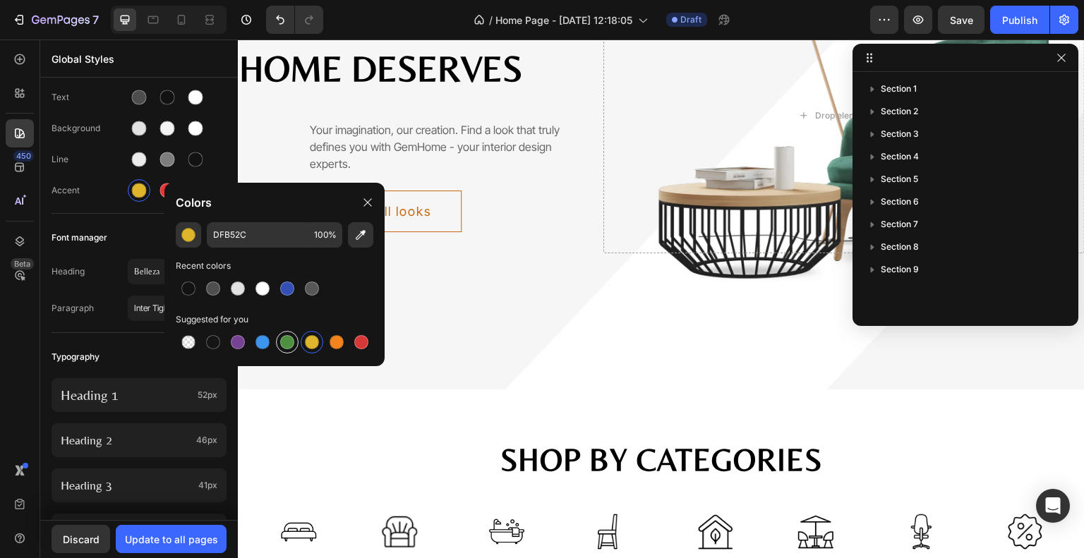
click at [285, 338] on div at bounding box center [287, 342] width 14 height 14
type input "4D903F"
click at [147, 227] on div "Font manager" at bounding box center [139, 237] width 175 height 25
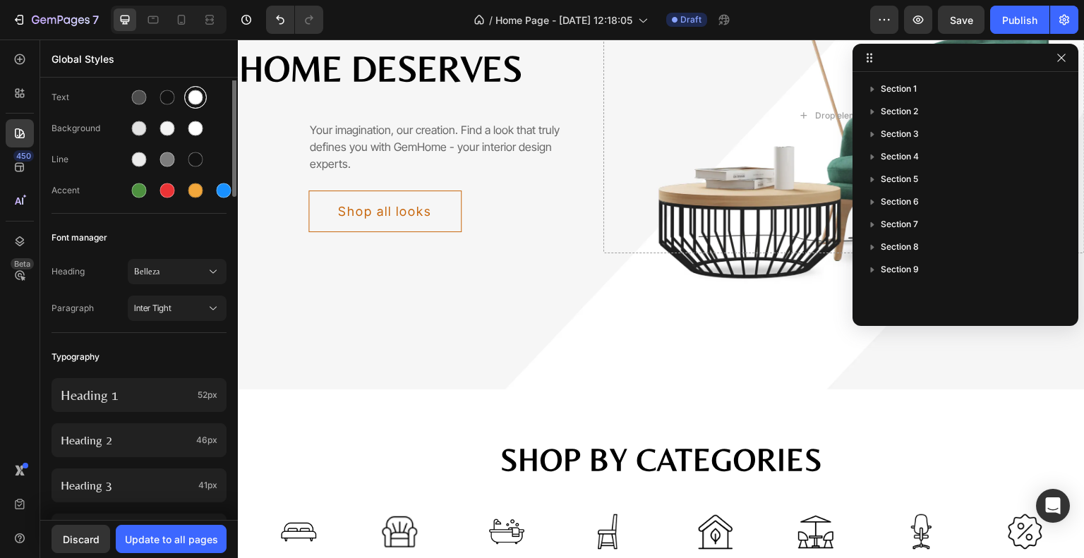
scroll to position [0, 0]
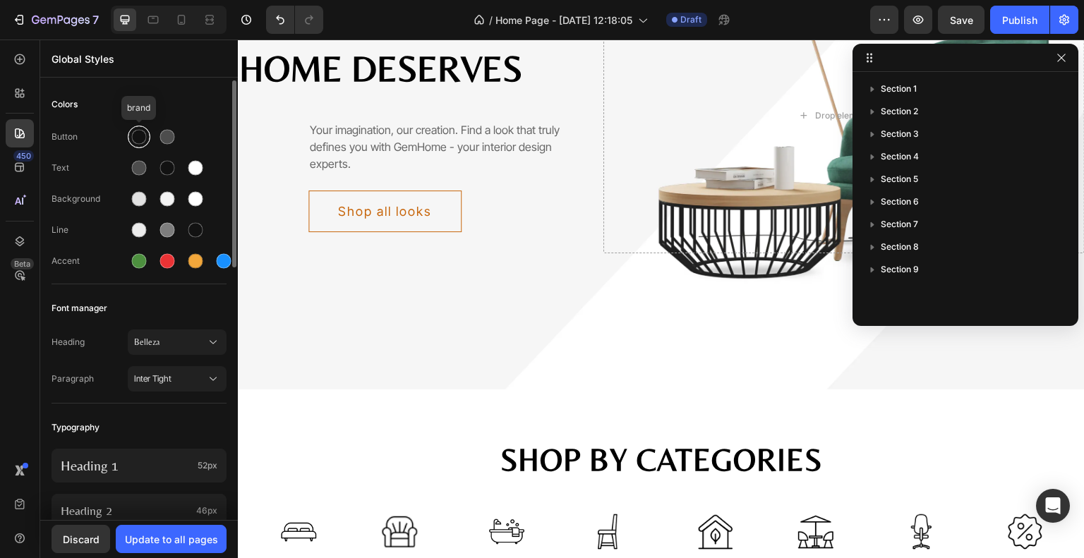
click at [142, 135] on div at bounding box center [139, 137] width 15 height 15
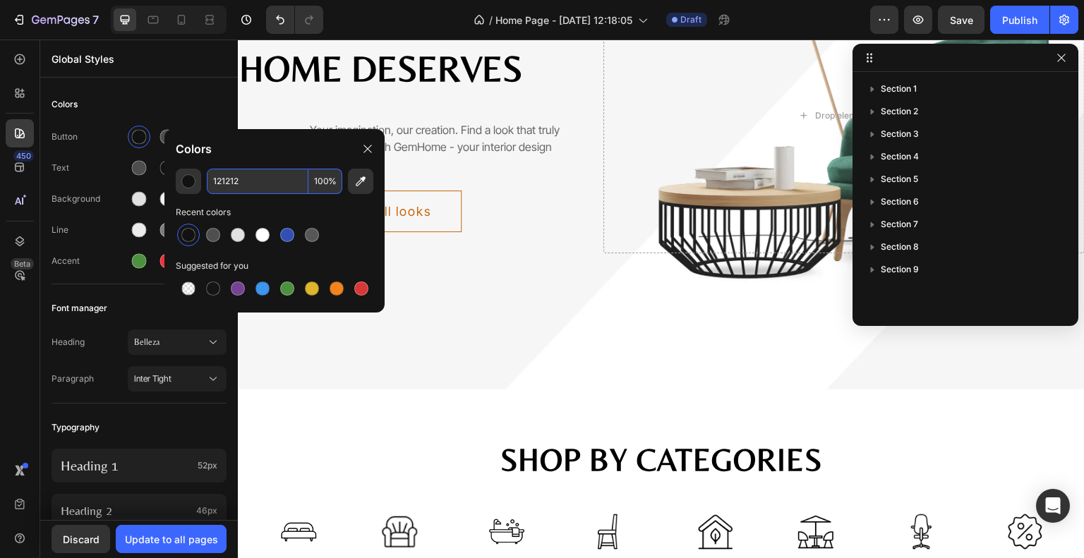
click at [274, 184] on input "121212" at bounding box center [258, 181] width 102 height 25
paste input "#D0B879"
type input "D0B879"
click at [213, 102] on div "Colors" at bounding box center [139, 104] width 175 height 25
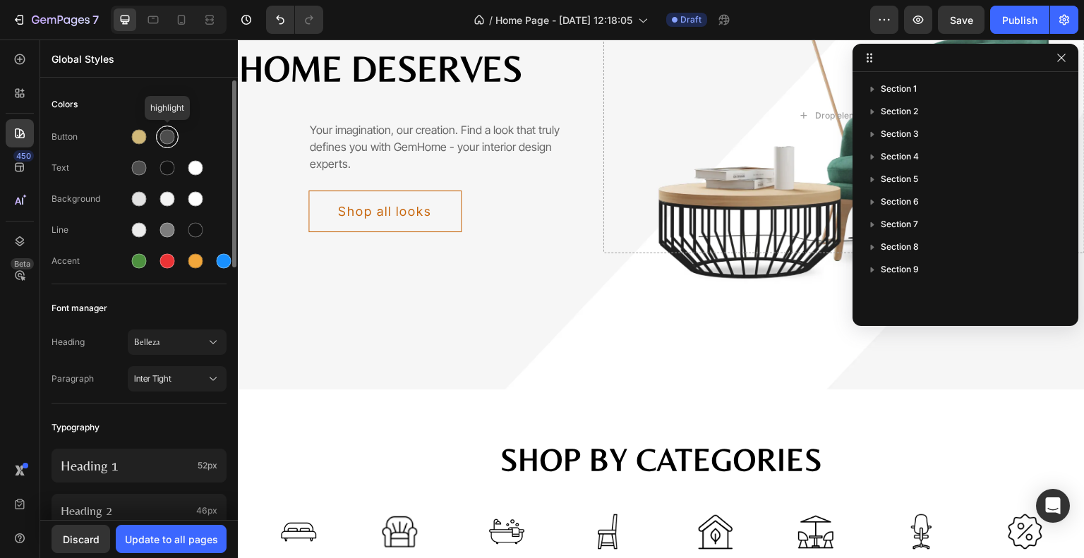
click at [161, 147] on div at bounding box center [167, 136] width 25 height 25
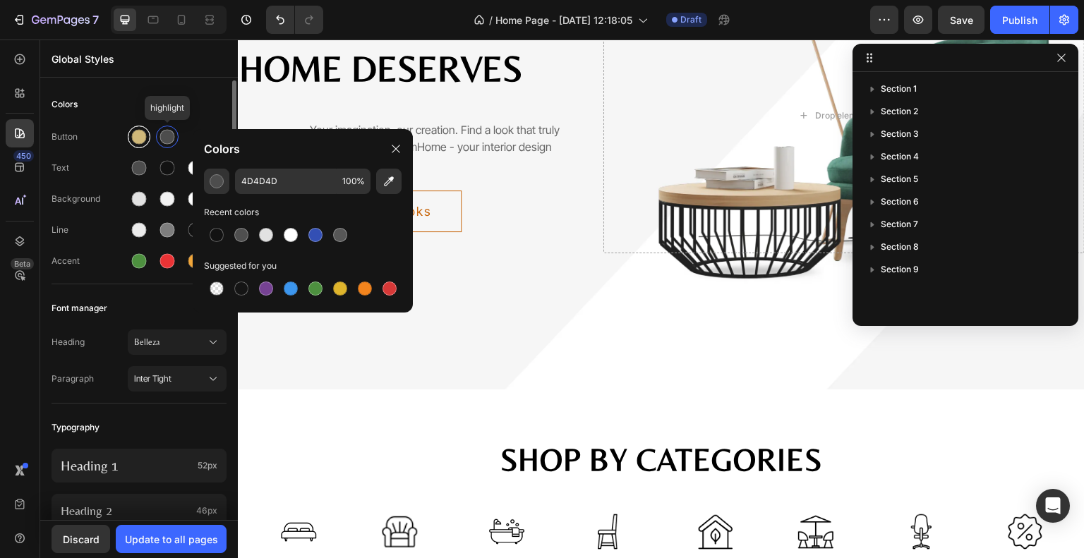
click at [144, 126] on div at bounding box center [138, 136] width 25 height 25
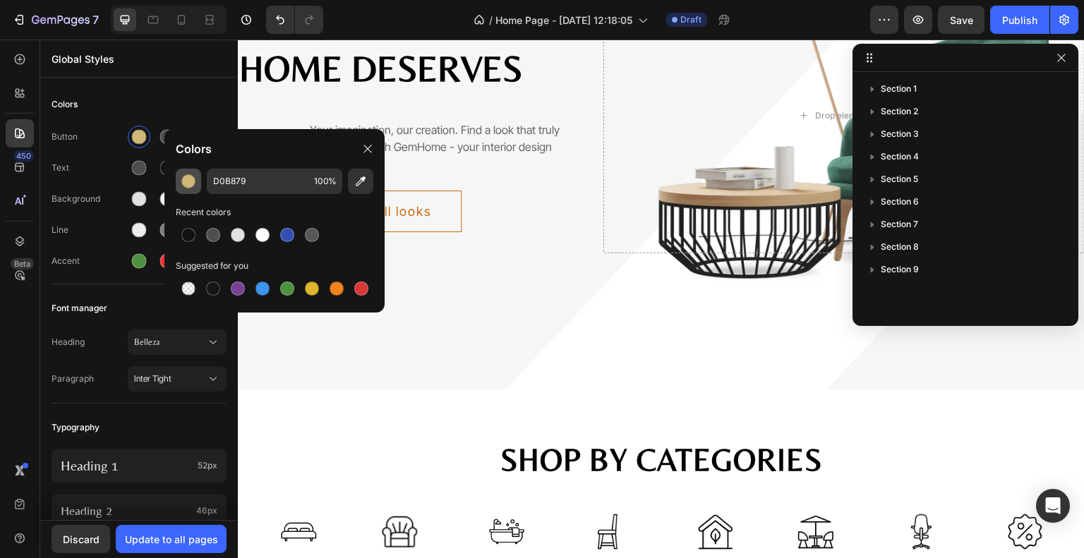
click at [192, 183] on div "button" at bounding box center [188, 181] width 14 height 14
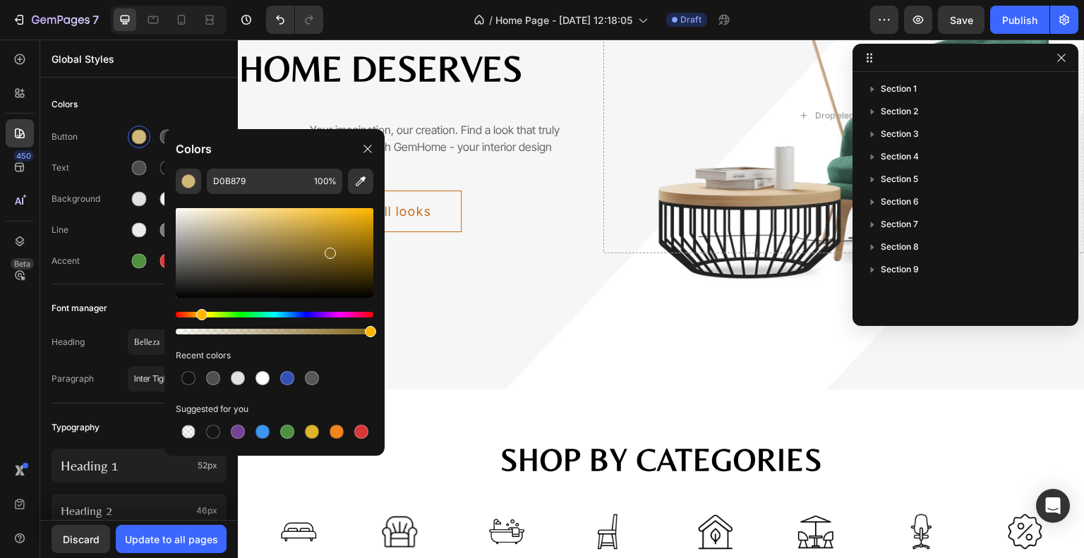
drag, startPoint x: 301, startPoint y: 247, endPoint x: 343, endPoint y: 256, distance: 43.3
click at [343, 256] on div at bounding box center [275, 253] width 198 height 90
drag, startPoint x: 358, startPoint y: 251, endPoint x: 377, endPoint y: 243, distance: 19.9
click at [377, 243] on div "755912 100 % Recent colors Suggested for you" at bounding box center [274, 307] width 220 height 276
drag, startPoint x: 372, startPoint y: 240, endPoint x: 375, endPoint y: 233, distance: 7.6
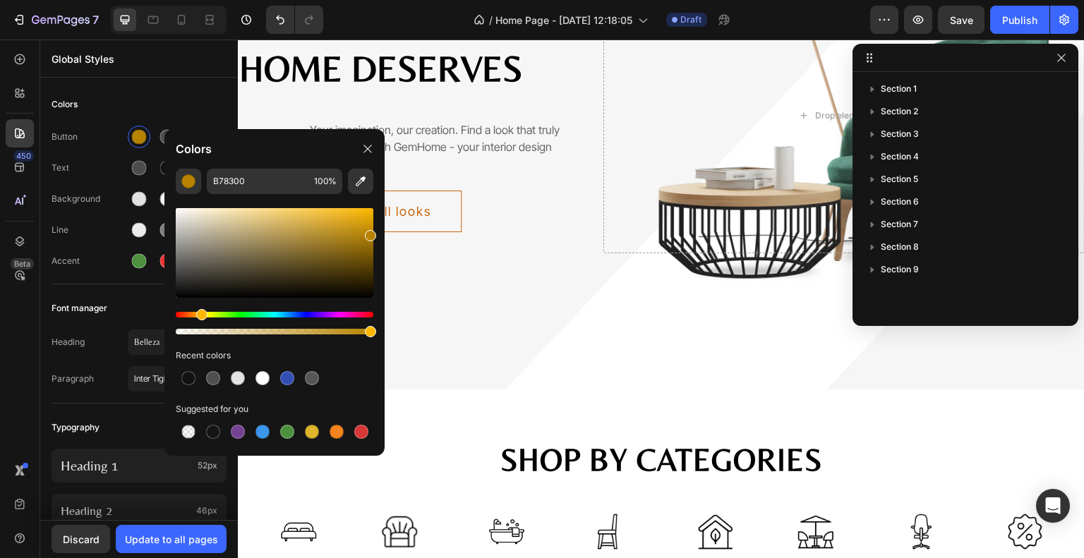
click at [375, 233] on div at bounding box center [370, 235] width 11 height 11
drag, startPoint x: 375, startPoint y: 233, endPoint x: 375, endPoint y: 245, distance: 12.0
click at [375, 245] on div "B78300 100 % Recent colors Suggested for you" at bounding box center [274, 307] width 220 height 276
type input "936900"
click at [207, 105] on div "Colors" at bounding box center [139, 104] width 175 height 25
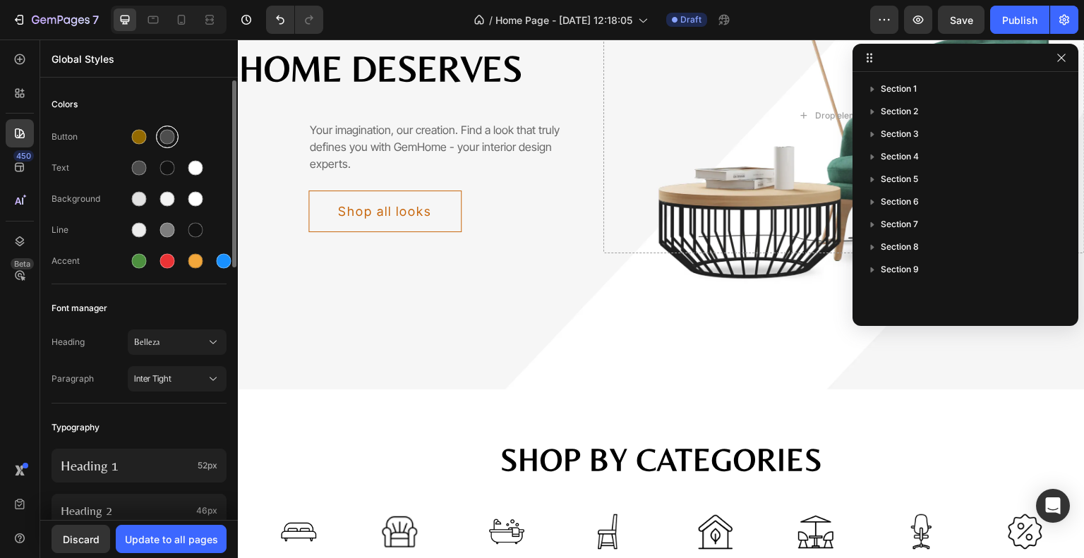
click at [171, 130] on div at bounding box center [167, 137] width 15 height 15
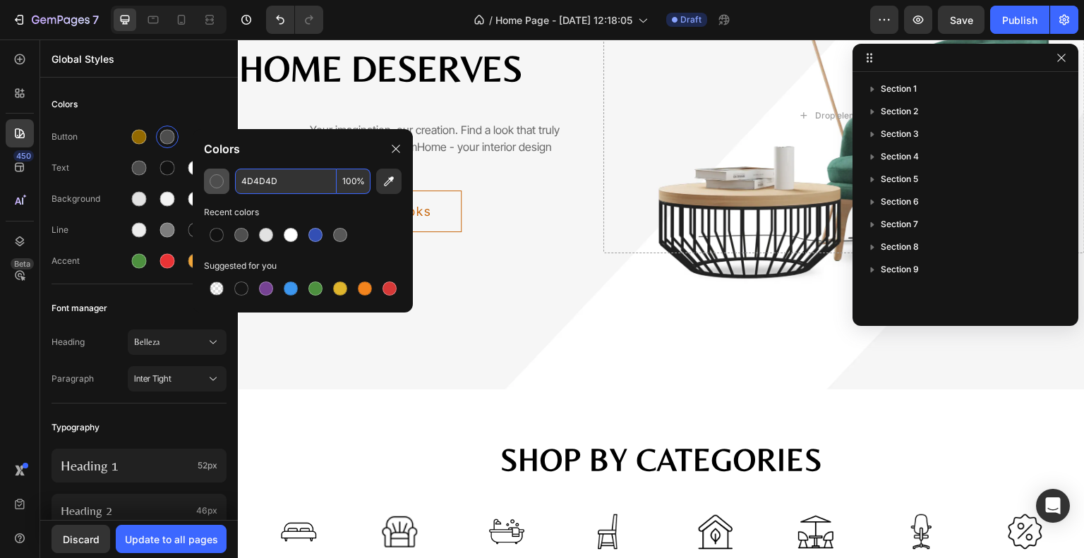
drag, startPoint x: 209, startPoint y: 177, endPoint x: 224, endPoint y: 183, distance: 16.8
click at [212, 176] on div "button" at bounding box center [217, 181] width 14 height 14
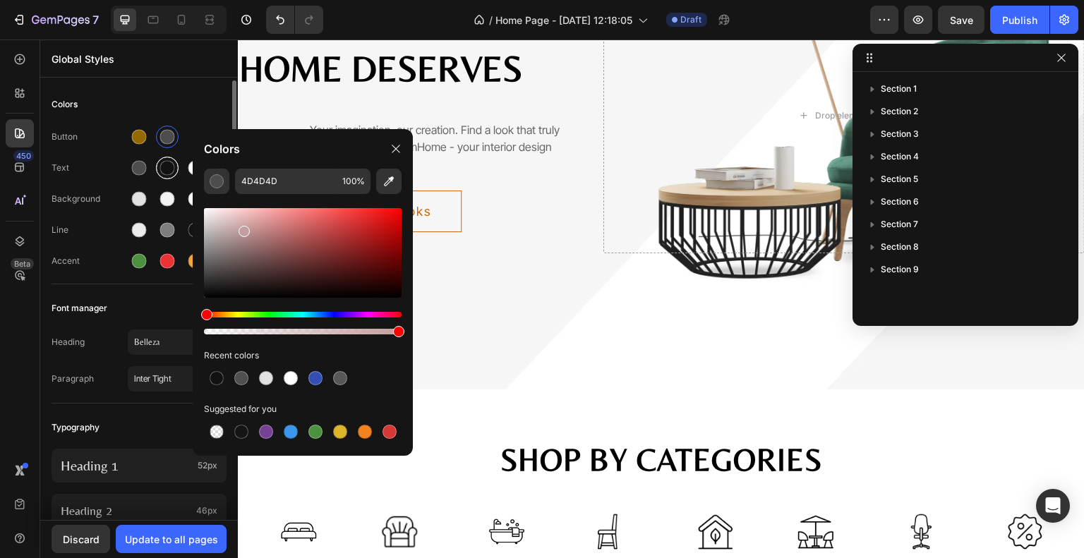
drag, startPoint x: 246, startPoint y: 231, endPoint x: 175, endPoint y: 159, distance: 100.3
click at [175, 0] on div "7 / Home Page - [DATE] 12:18:05 Draft Preview Save Publish 450 Beta Global Styl…" at bounding box center [542, 0] width 1084 height 0
type input "FFFFFF"
click at [195, 78] on div "Global Styles" at bounding box center [139, 60] width 198 height 41
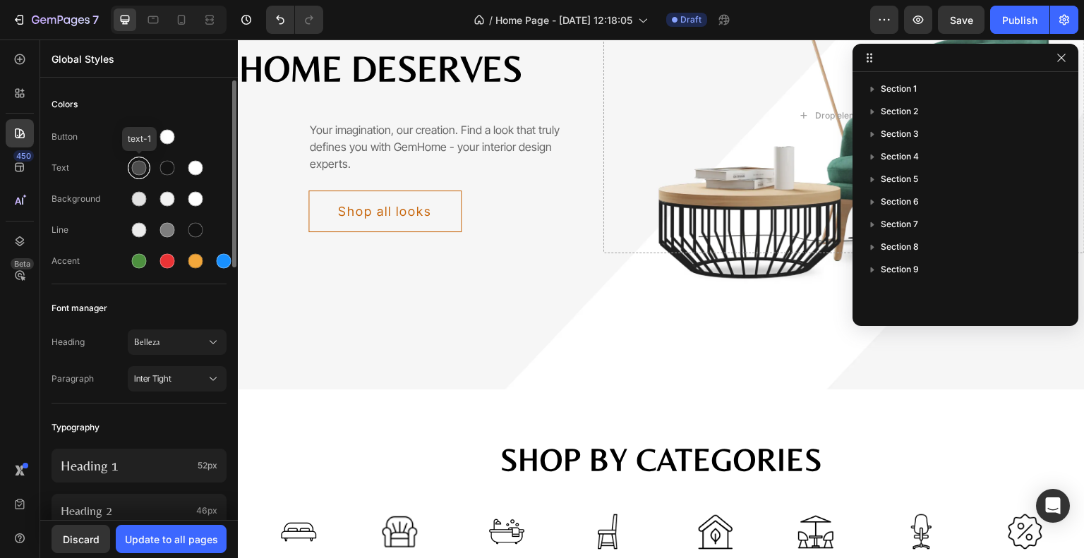
click at [144, 159] on div at bounding box center [139, 168] width 23 height 23
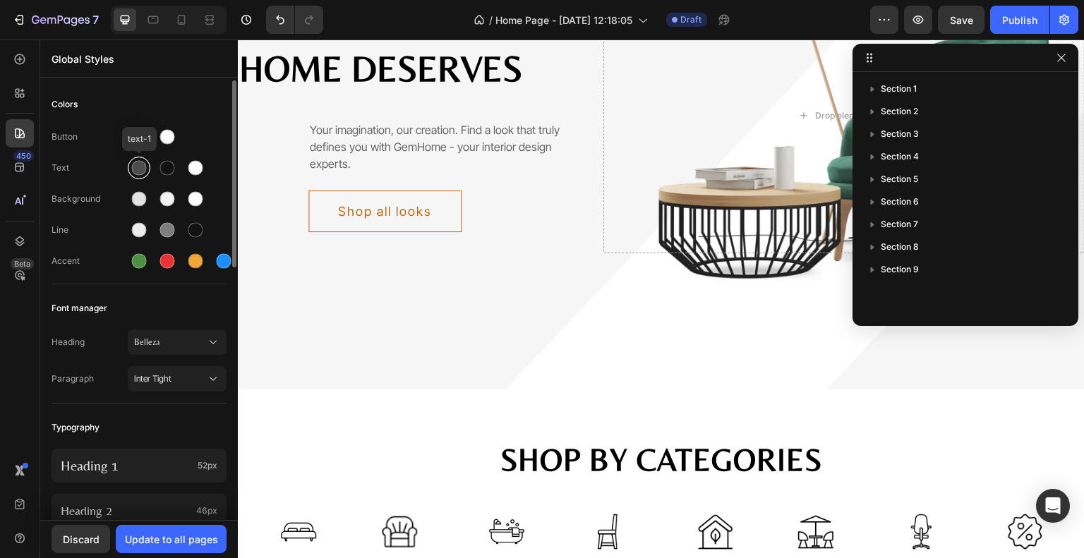
click at [135, 167] on div at bounding box center [139, 168] width 15 height 15
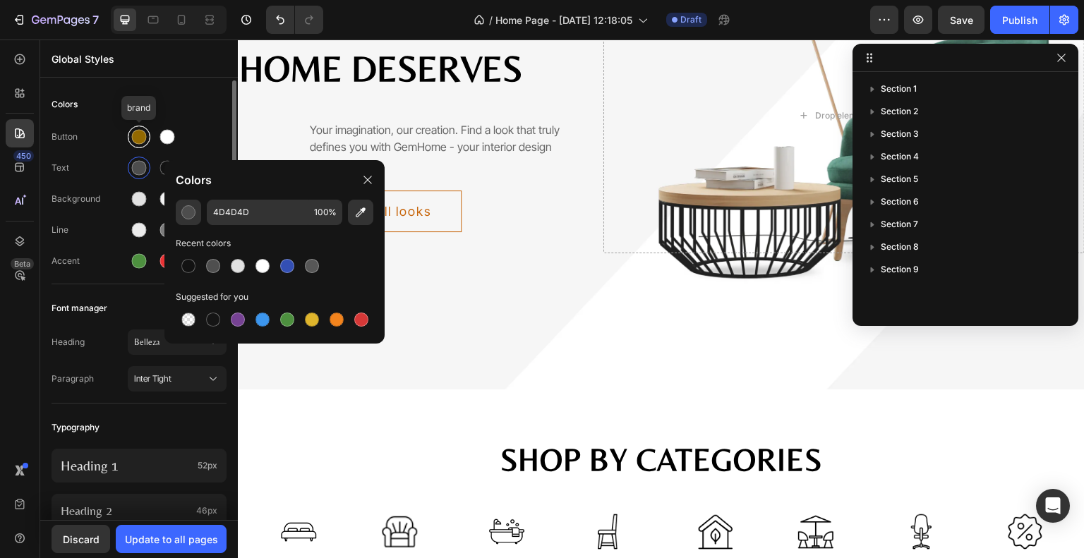
click at [147, 135] on div at bounding box center [139, 136] width 17 height 17
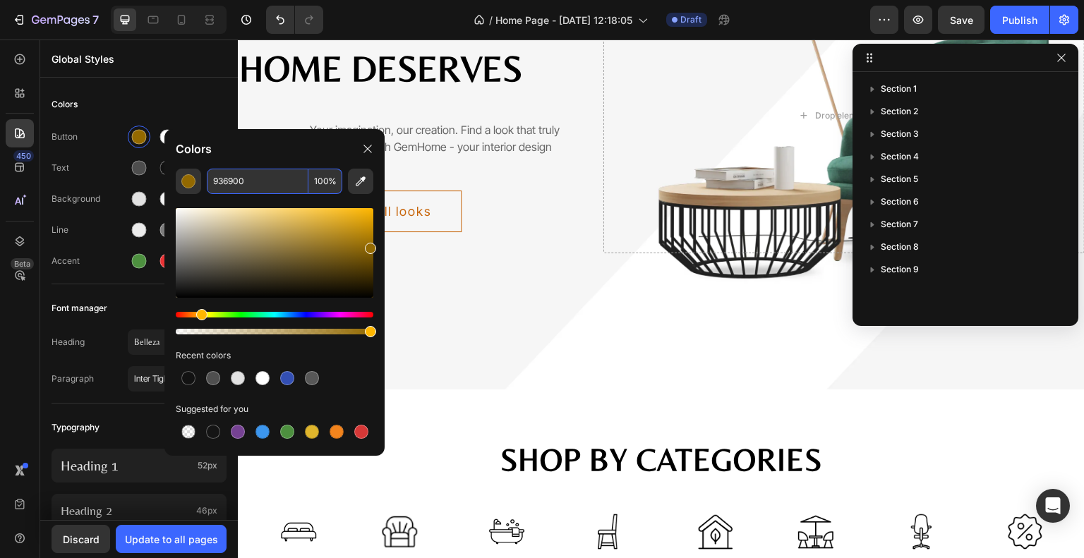
click at [250, 193] on input "936900" at bounding box center [258, 181] width 102 height 25
click at [137, 167] on div at bounding box center [139, 168] width 15 height 15
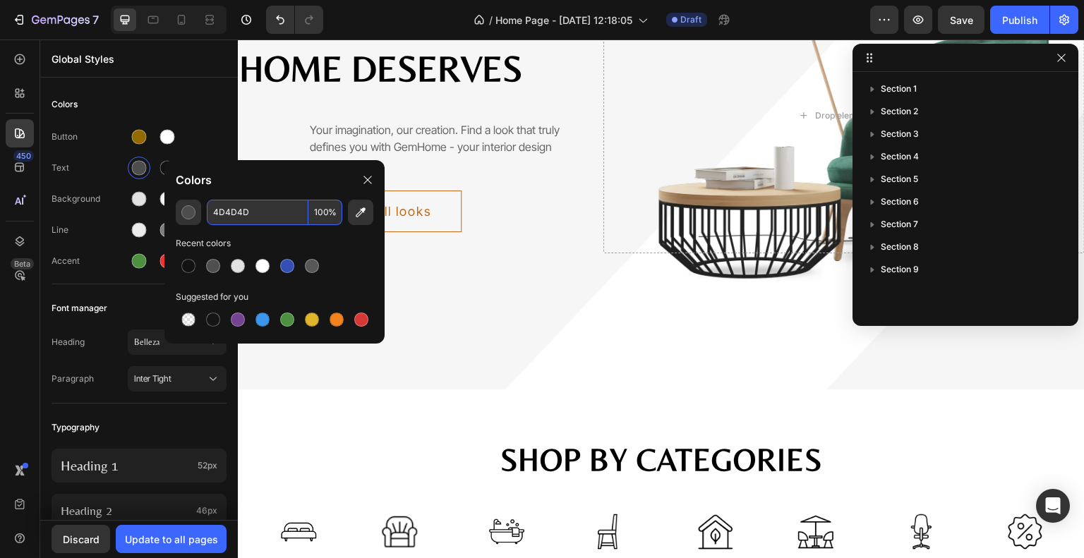
click at [263, 216] on input "4D4D4D" at bounding box center [258, 212] width 102 height 25
paste input "936900"
type input "936900"
click at [167, 104] on div "Colors" at bounding box center [139, 104] width 175 height 25
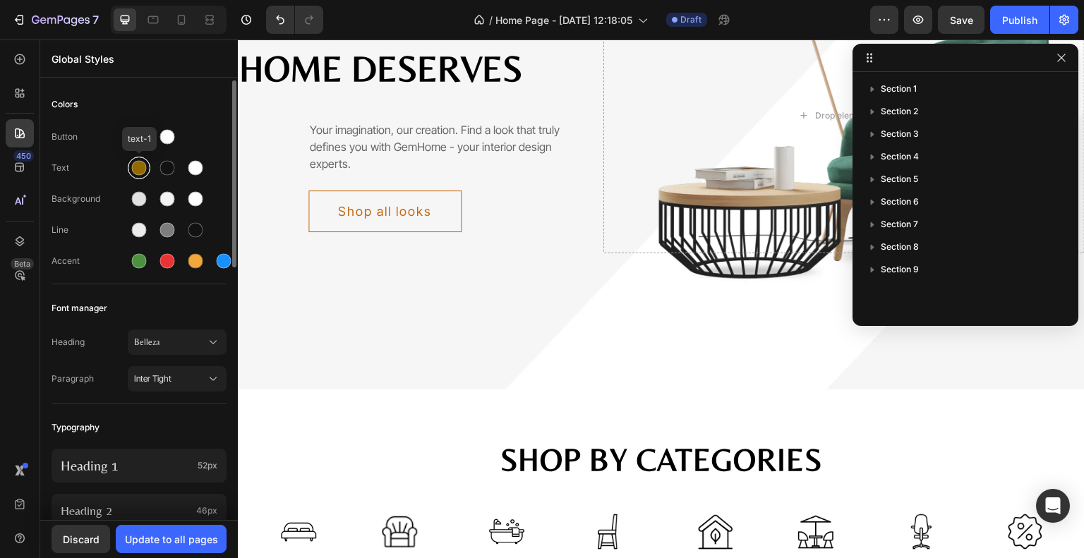
click at [142, 171] on div at bounding box center [139, 168] width 15 height 15
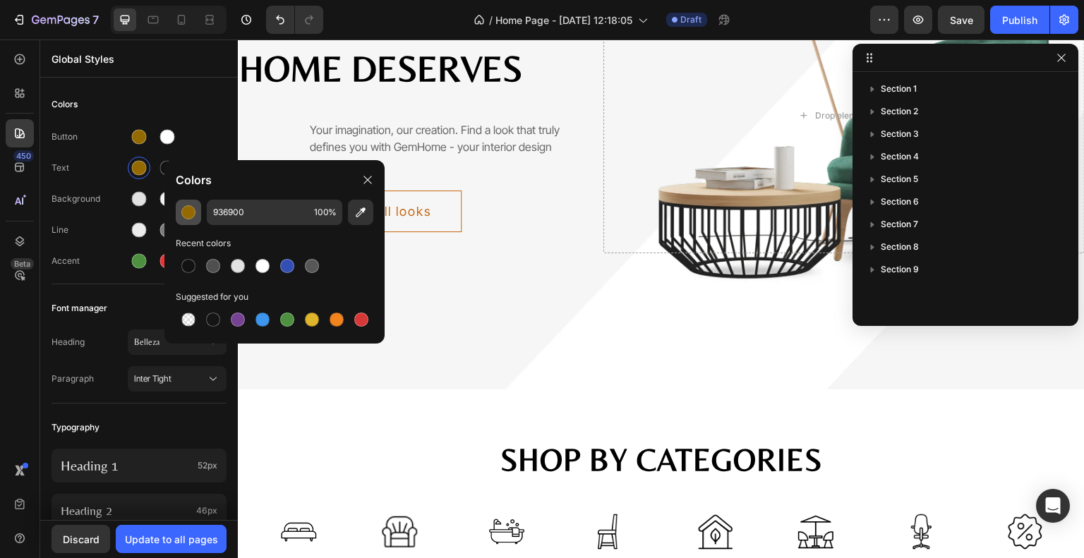
click at [176, 207] on button "button" at bounding box center [188, 212] width 25 height 25
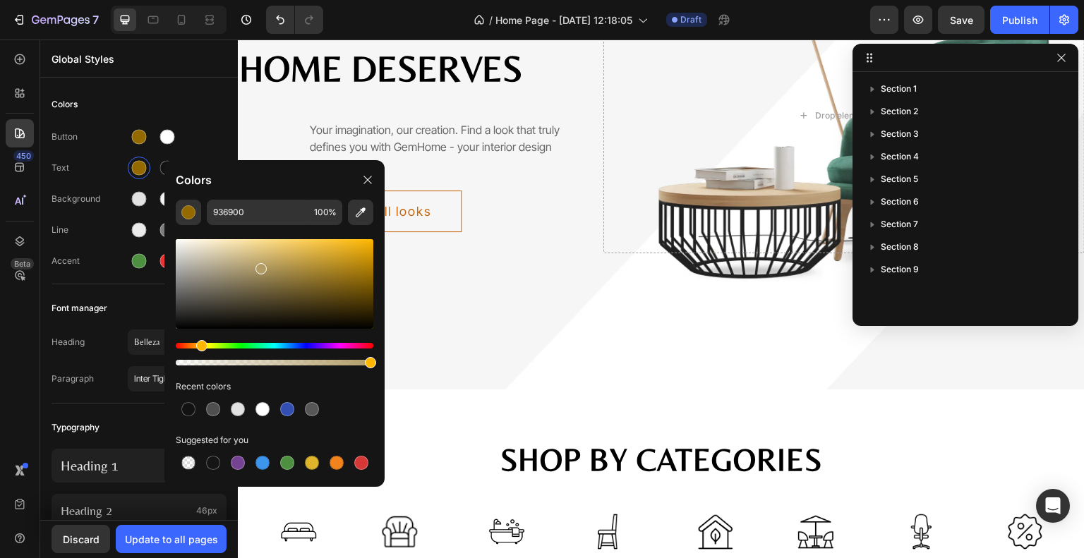
drag, startPoint x: 284, startPoint y: 272, endPoint x: 260, endPoint y: 265, distance: 25.5
click at [260, 265] on div at bounding box center [275, 284] width 198 height 90
drag, startPoint x: 279, startPoint y: 267, endPoint x: 300, endPoint y: 271, distance: 20.8
click at [300, 271] on div at bounding box center [275, 284] width 198 height 90
drag, startPoint x: 296, startPoint y: 268, endPoint x: 294, endPoint y: 258, distance: 10.3
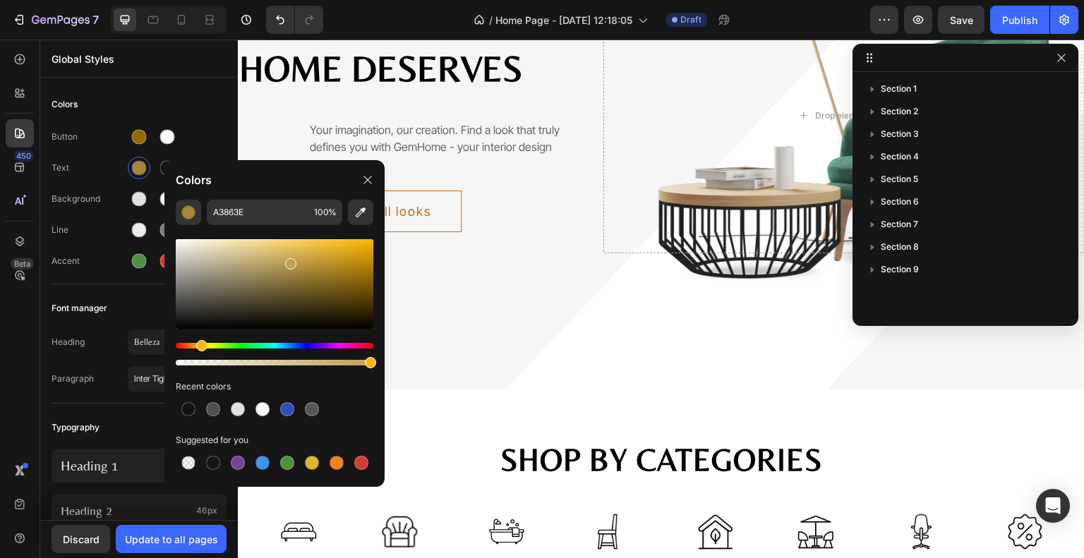
click at [291, 258] on div at bounding box center [290, 263] width 11 height 11
drag, startPoint x: 325, startPoint y: 269, endPoint x: 346, endPoint y: 273, distance: 22.3
click at [346, 273] on div at bounding box center [275, 284] width 198 height 90
click at [349, 285] on div at bounding box center [346, 282] width 11 height 11
drag, startPoint x: 351, startPoint y: 275, endPoint x: 346, endPoint y: 262, distance: 14.1
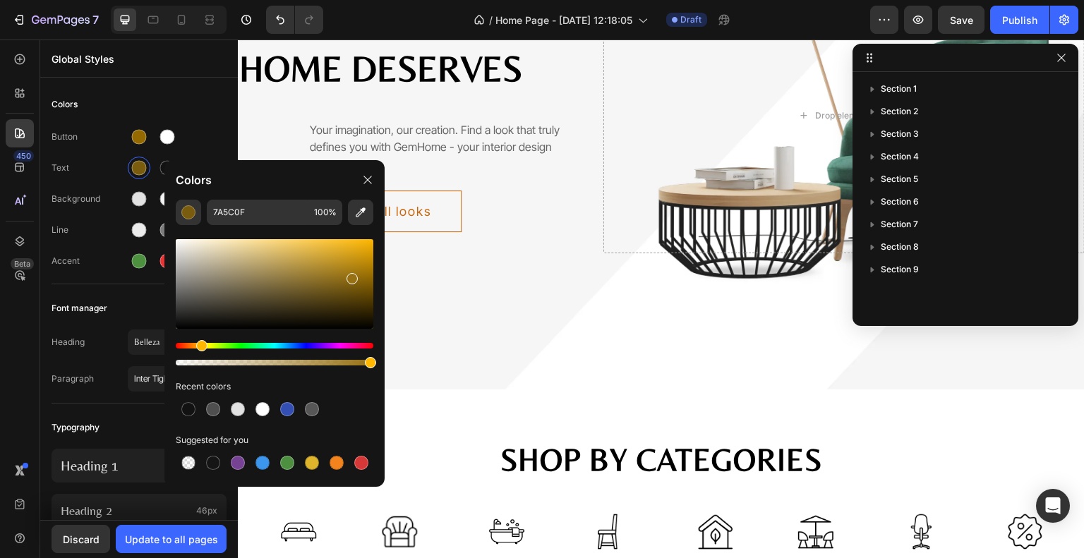
click at [351, 273] on div at bounding box center [275, 284] width 198 height 90
click at [346, 263] on div at bounding box center [275, 284] width 198 height 90
type input "B78A19"
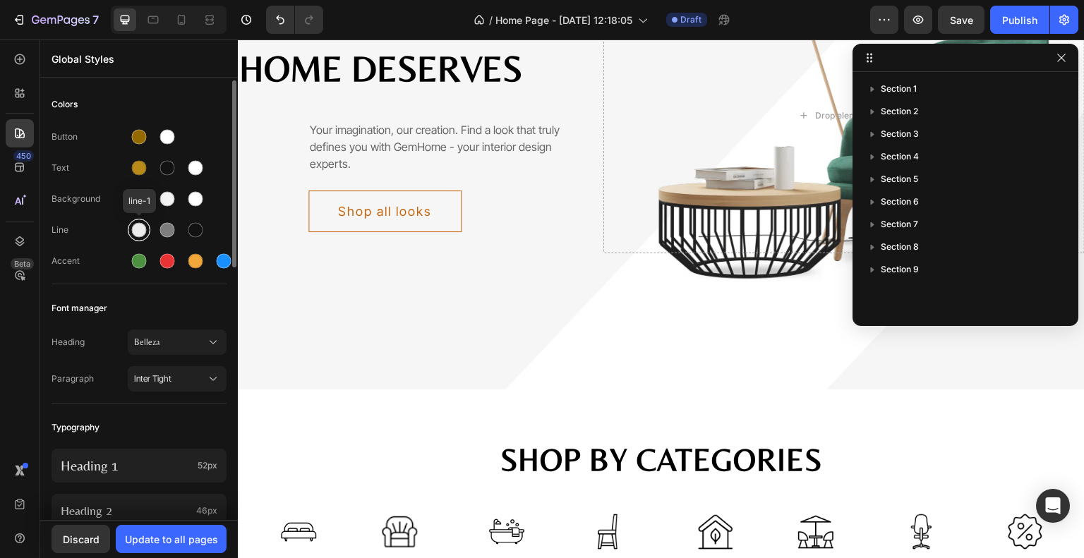
click at [136, 231] on div at bounding box center [139, 230] width 15 height 15
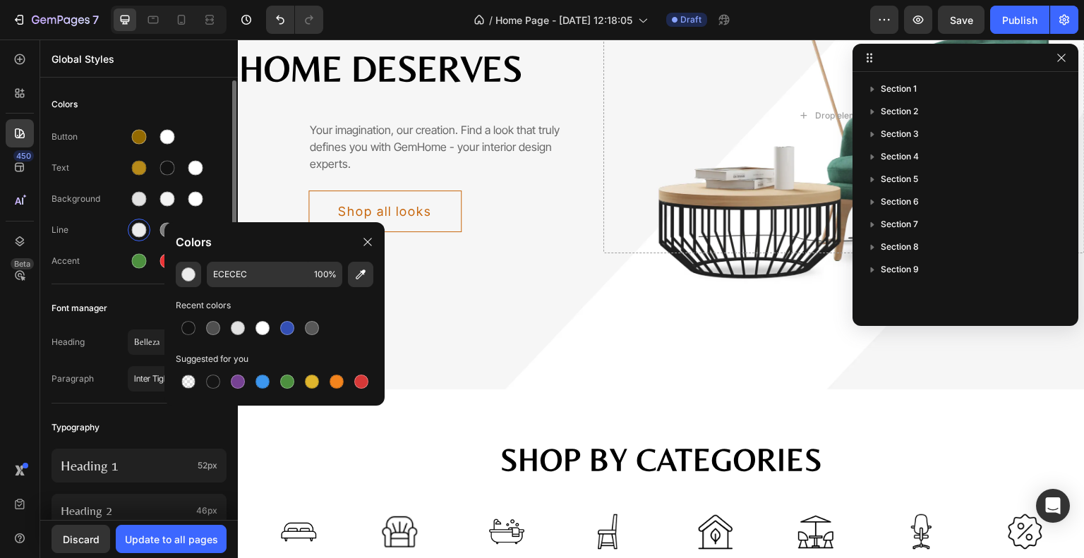
click at [205, 140] on div "Button" at bounding box center [139, 137] width 175 height 23
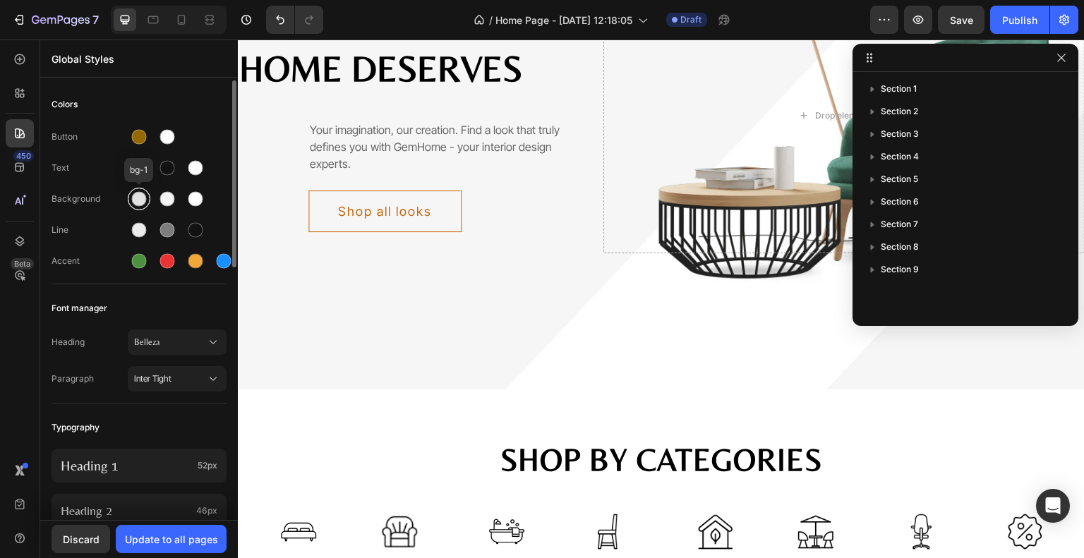
click at [138, 200] on div at bounding box center [139, 199] width 15 height 15
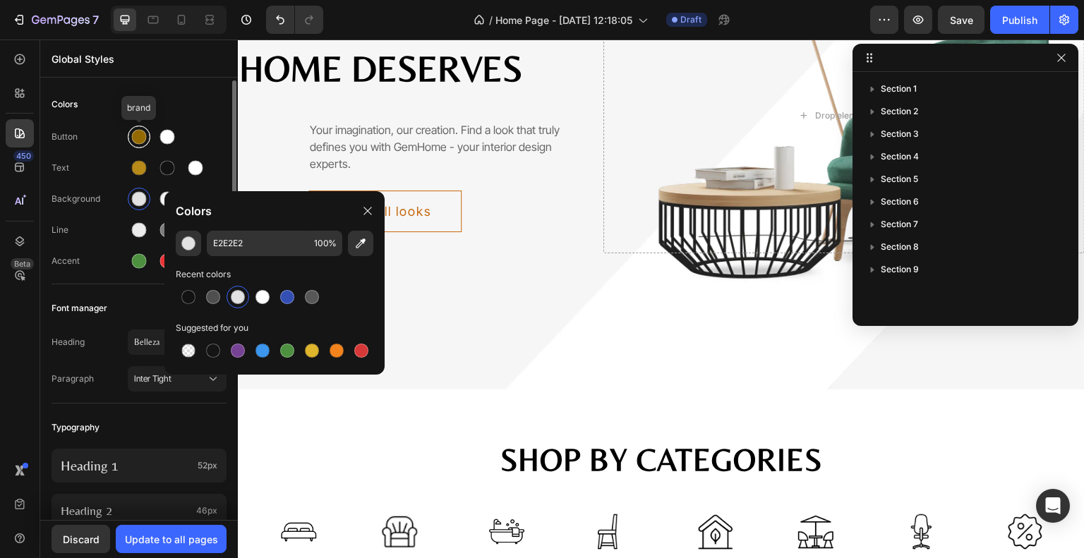
click at [135, 142] on div at bounding box center [139, 137] width 15 height 15
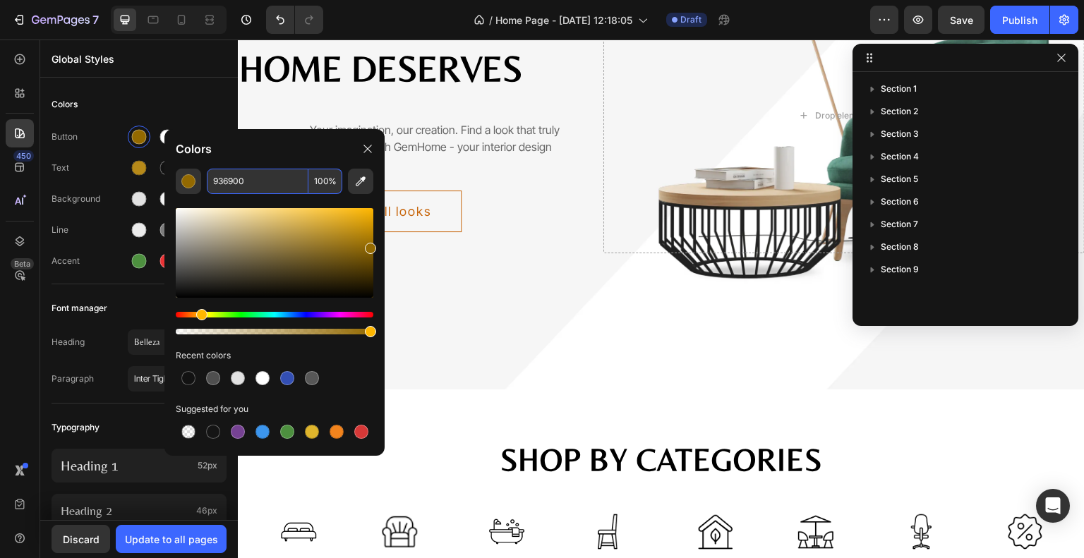
click at [271, 189] on input "936900" at bounding box center [258, 181] width 102 height 25
click at [154, 101] on div "Colors" at bounding box center [139, 104] width 175 height 25
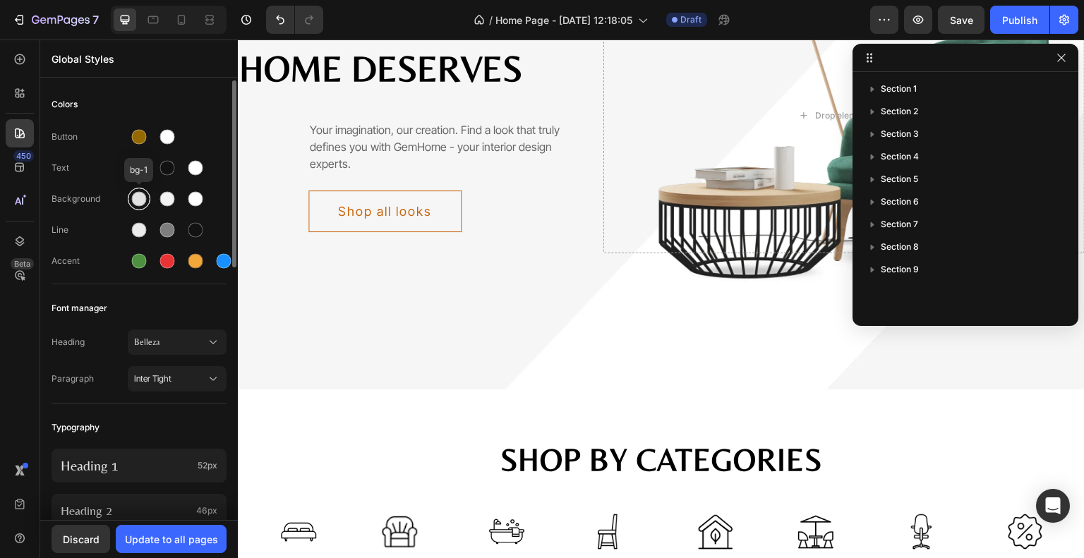
click at [147, 198] on div at bounding box center [139, 199] width 23 height 23
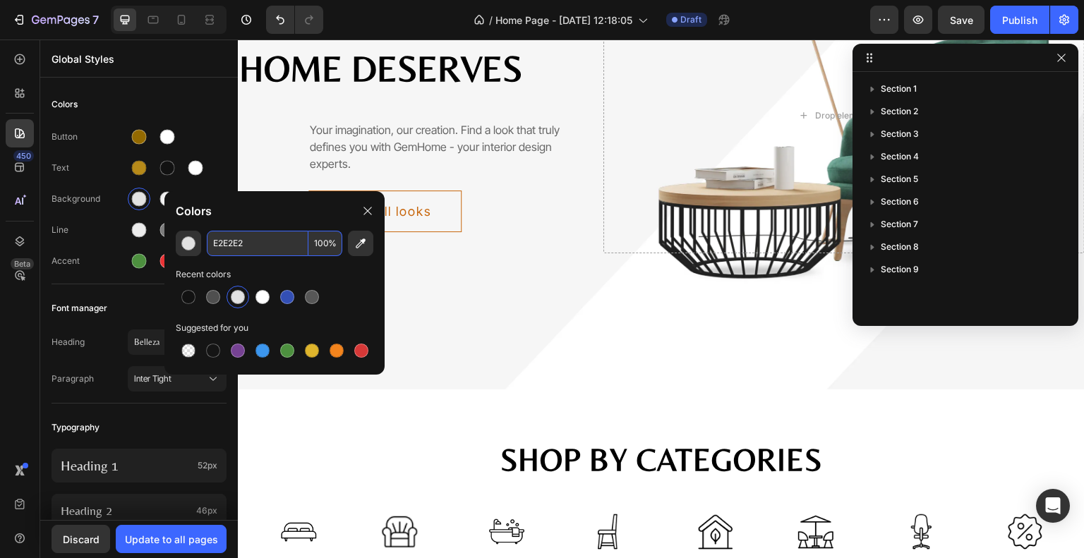
click at [246, 245] on input "E2E2E2" at bounding box center [258, 243] width 102 height 25
paste input "#D0B879"
type input "D0B879"
click at [194, 102] on div "Colors" at bounding box center [139, 104] width 175 height 25
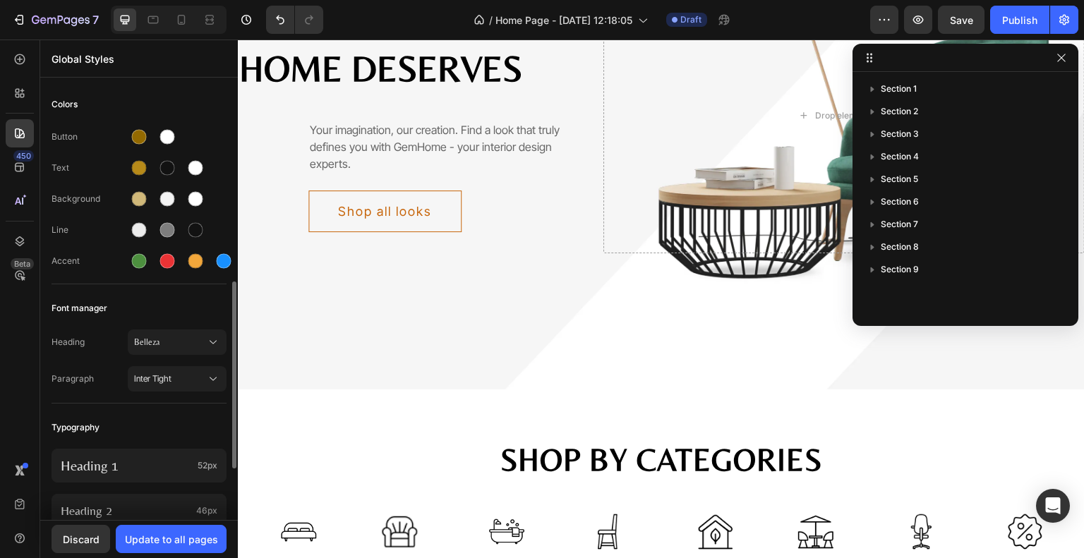
scroll to position [141, 0]
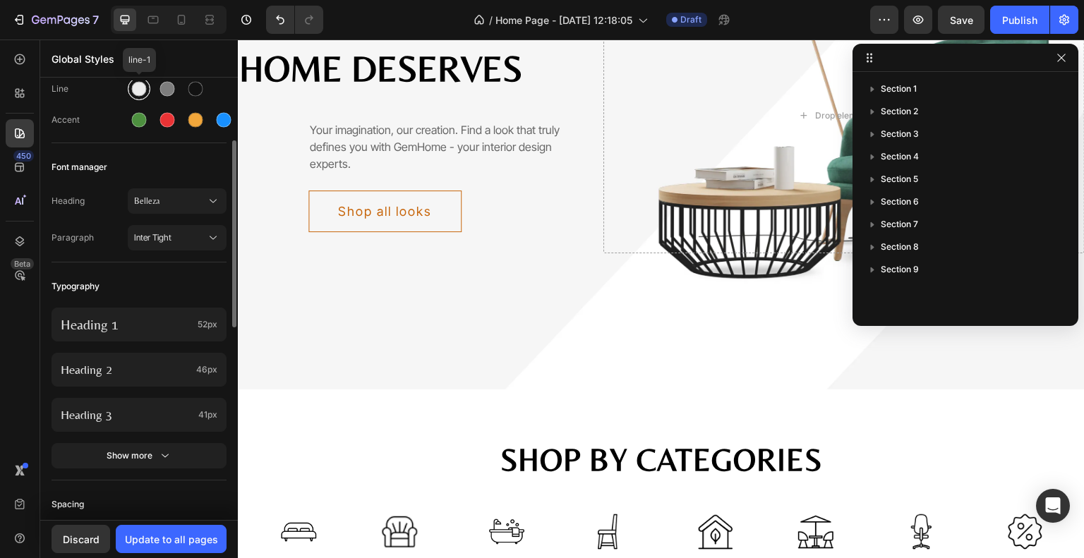
click at [138, 88] on div at bounding box center [139, 89] width 15 height 15
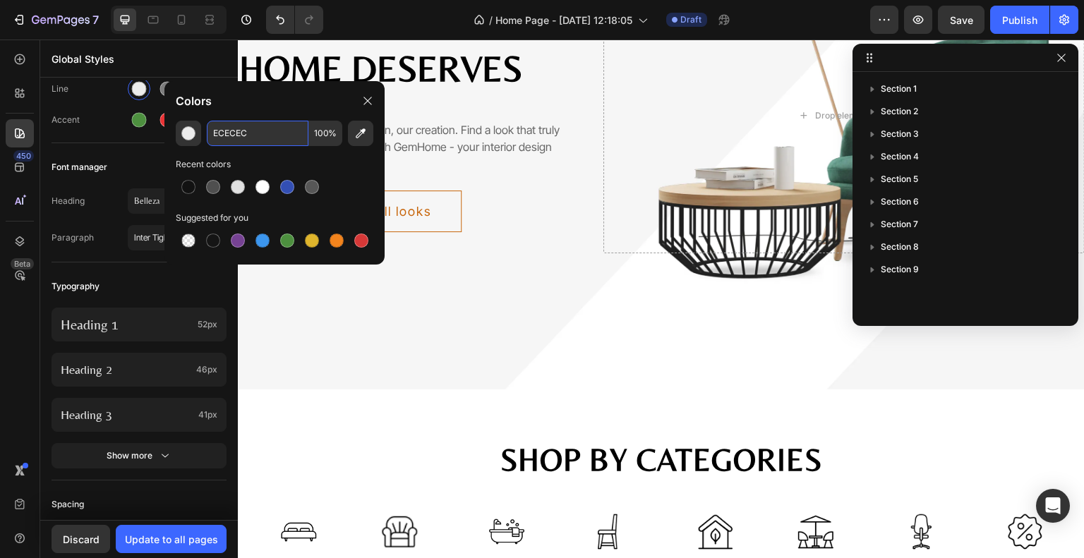
click at [279, 138] on input "ECECEC" at bounding box center [258, 133] width 102 height 25
paste input "#D0B879"
type input "D0B879"
click at [193, 550] on button "Update to all pages" at bounding box center [171, 539] width 111 height 28
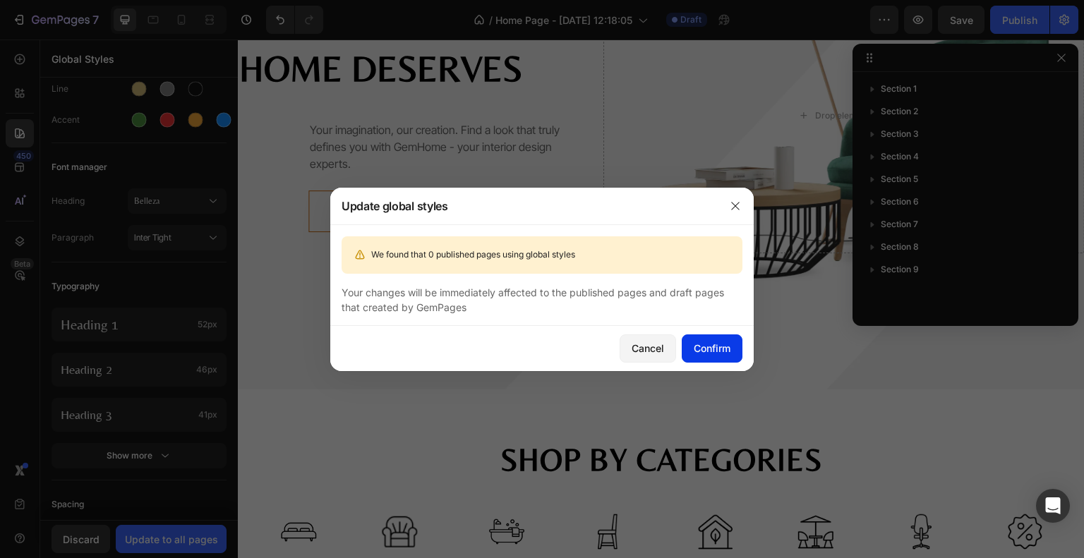
click at [699, 344] on div "Confirm" at bounding box center [712, 348] width 37 height 15
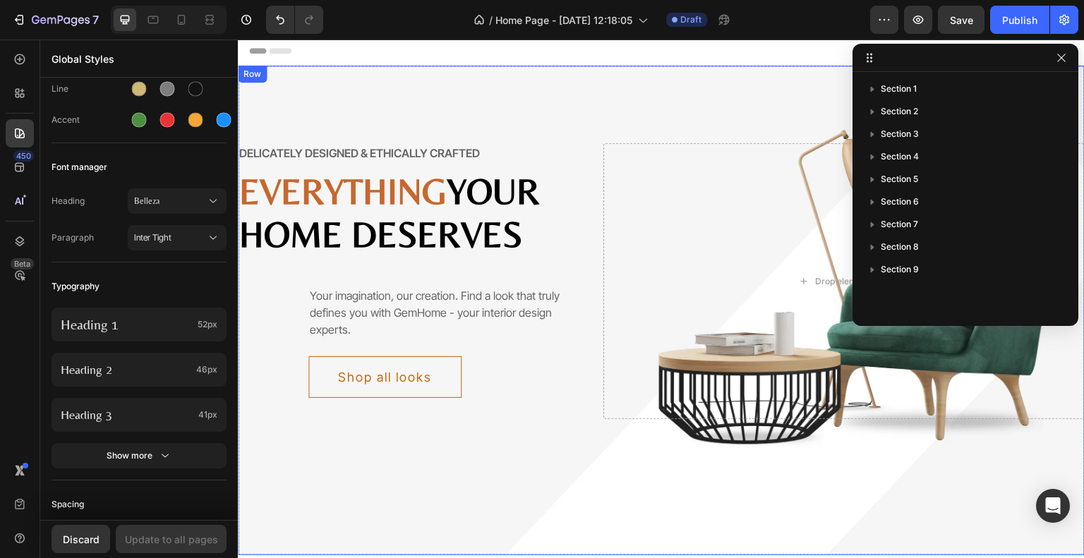
scroll to position [0, 0]
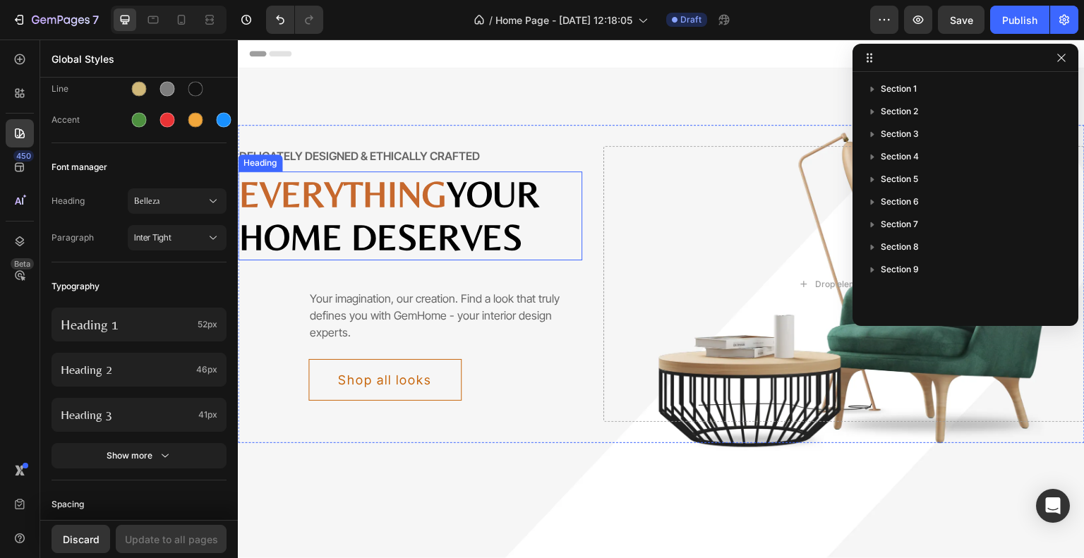
click at [343, 235] on p "Everything your home deserves" at bounding box center [410, 216] width 342 height 86
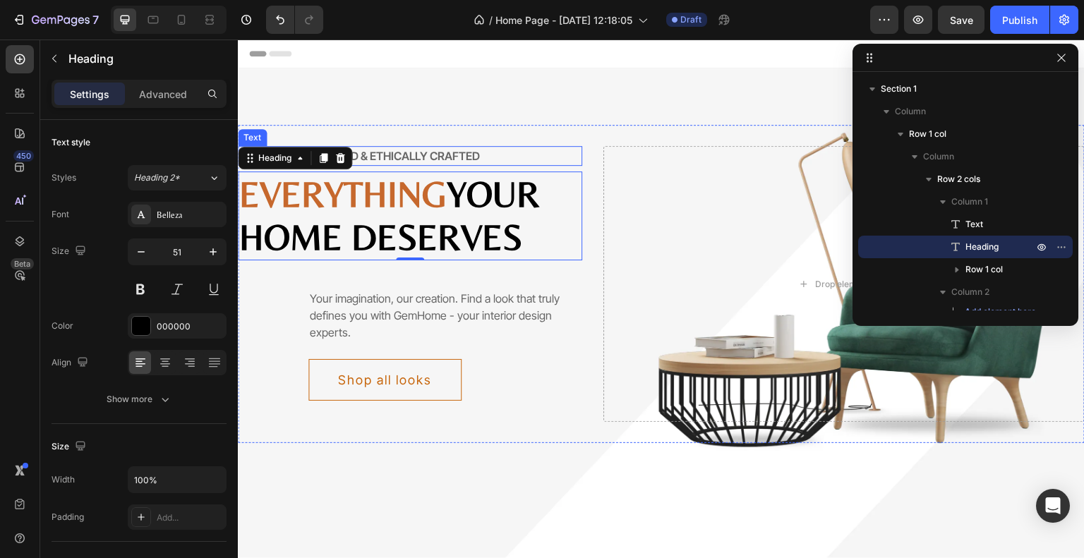
click at [404, 152] on div "Delicately designed & ethically crafted" at bounding box center [410, 156] width 344 height 20
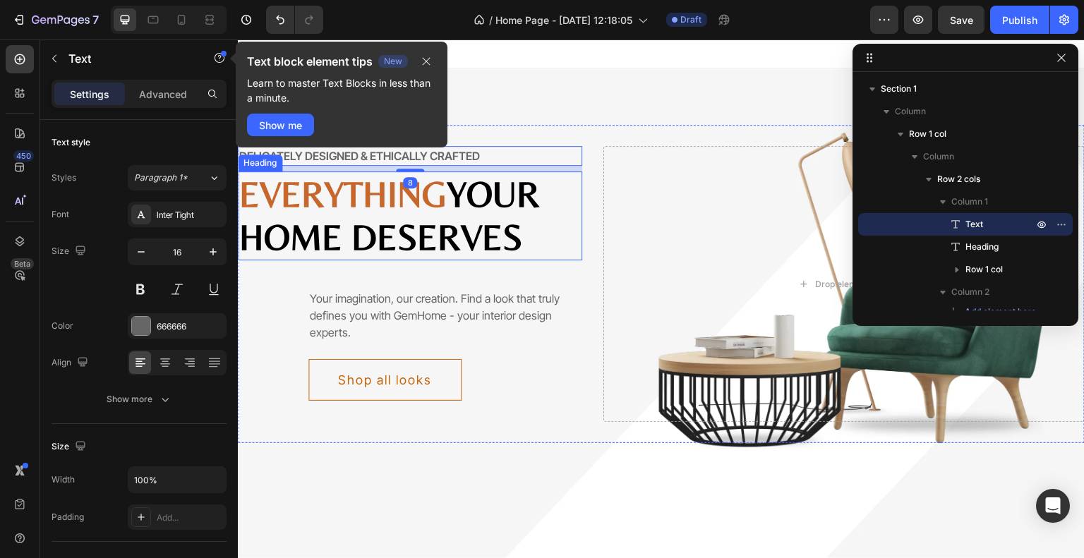
click at [444, 244] on p "Everything your home deserves" at bounding box center [410, 216] width 342 height 86
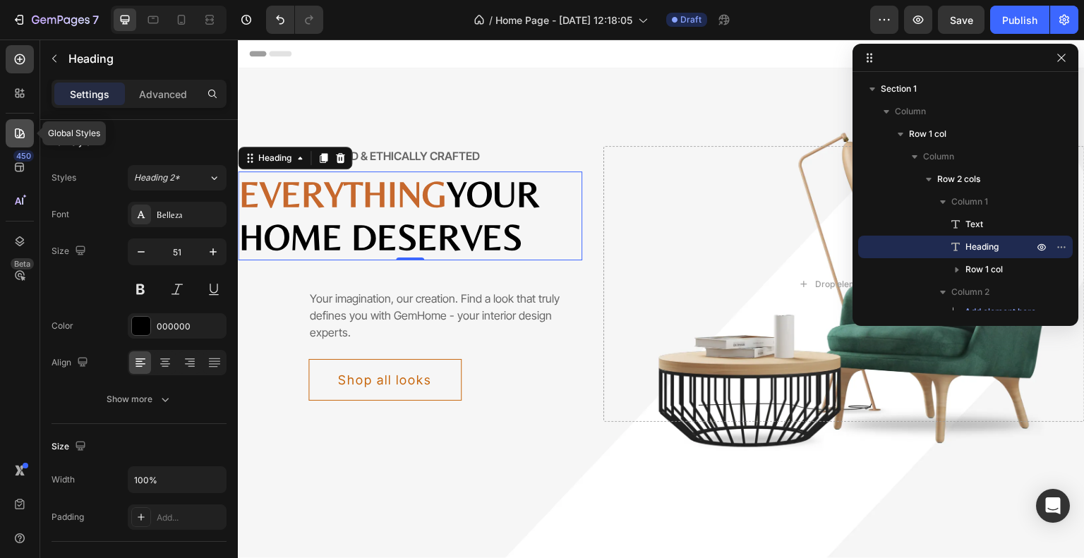
click at [18, 146] on div at bounding box center [20, 133] width 28 height 28
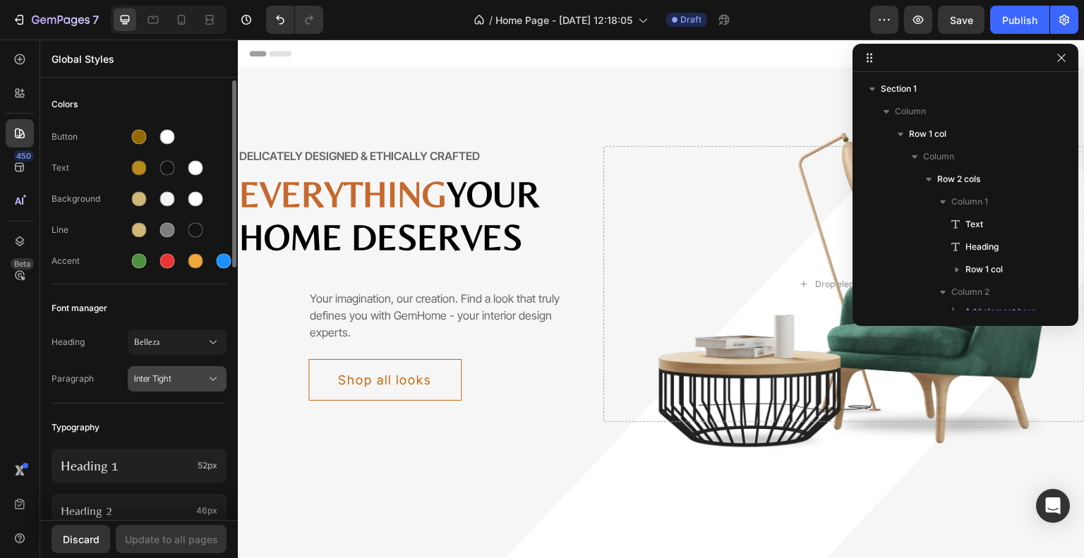
scroll to position [71, 0]
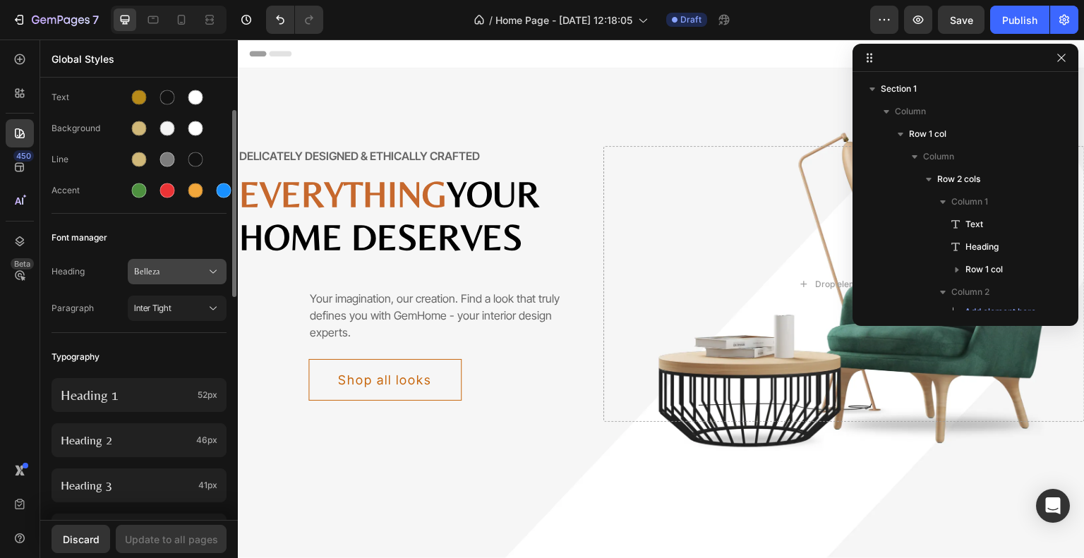
click at [171, 265] on div "Belleza" at bounding box center [177, 272] width 86 height 14
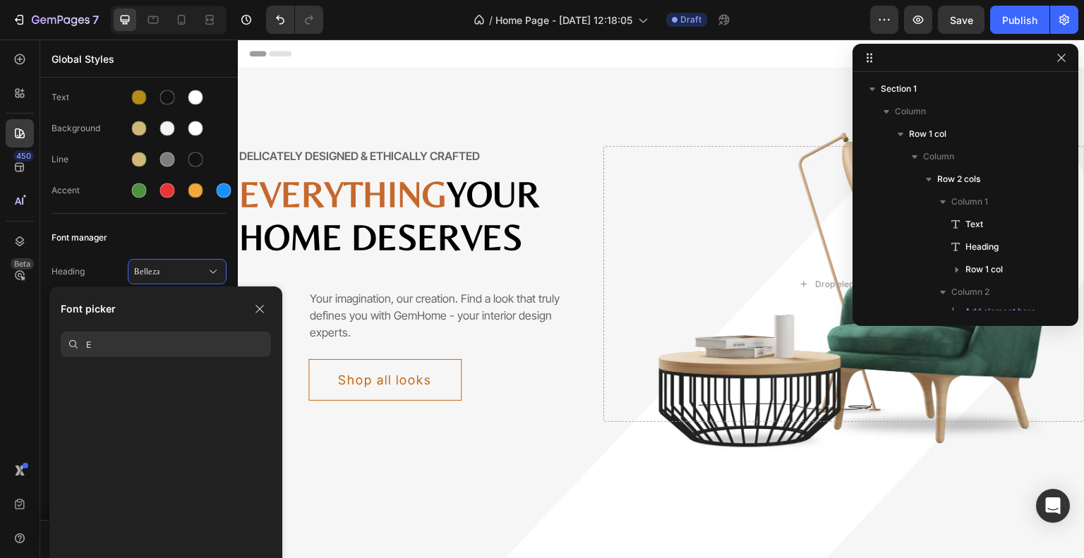
scroll to position [0, 0]
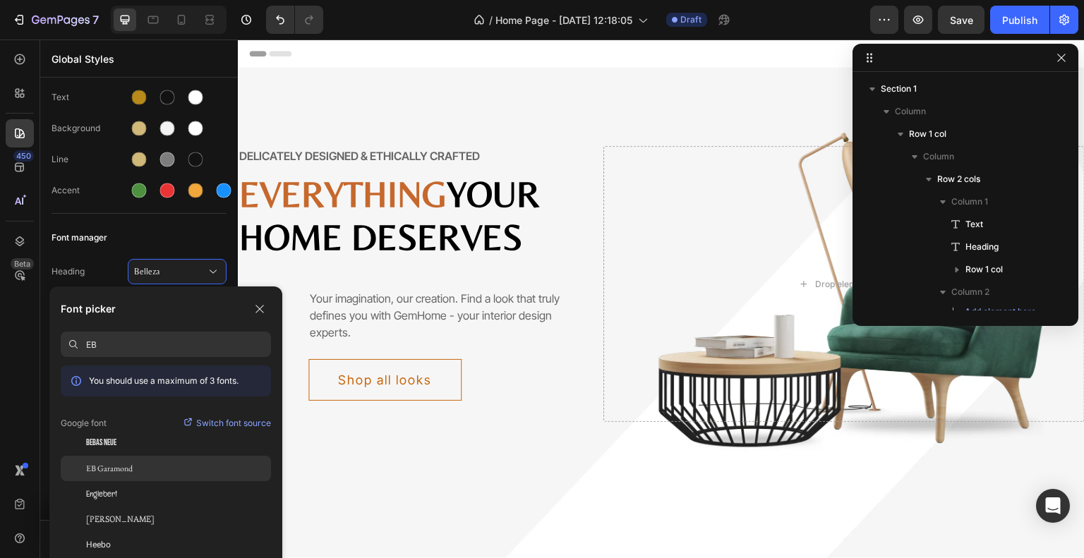
type input "EB"
click at [155, 474] on div "EB Garamond" at bounding box center [178, 468] width 185 height 13
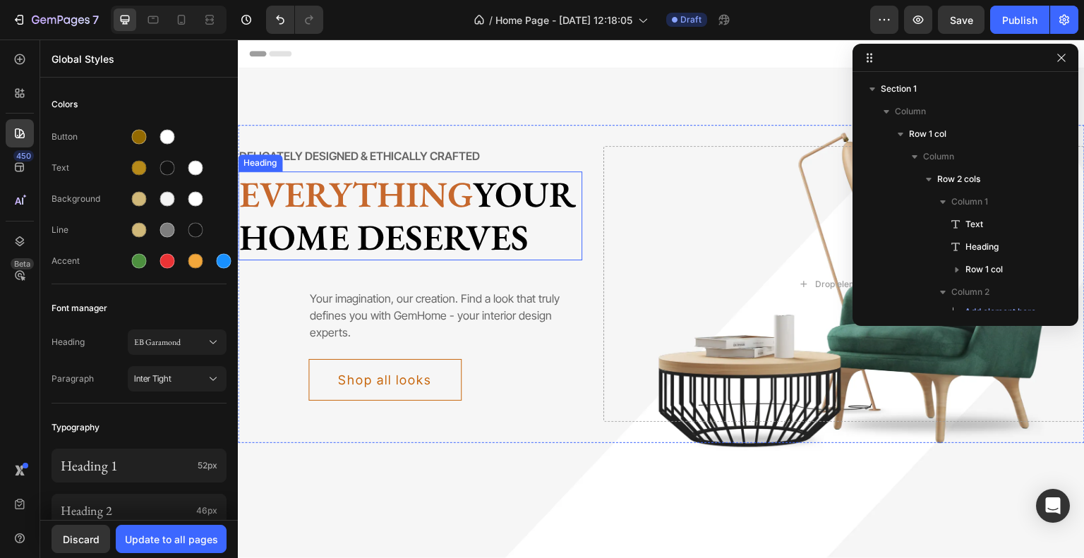
click at [330, 183] on span "Everything" at bounding box center [356, 194] width 234 height 47
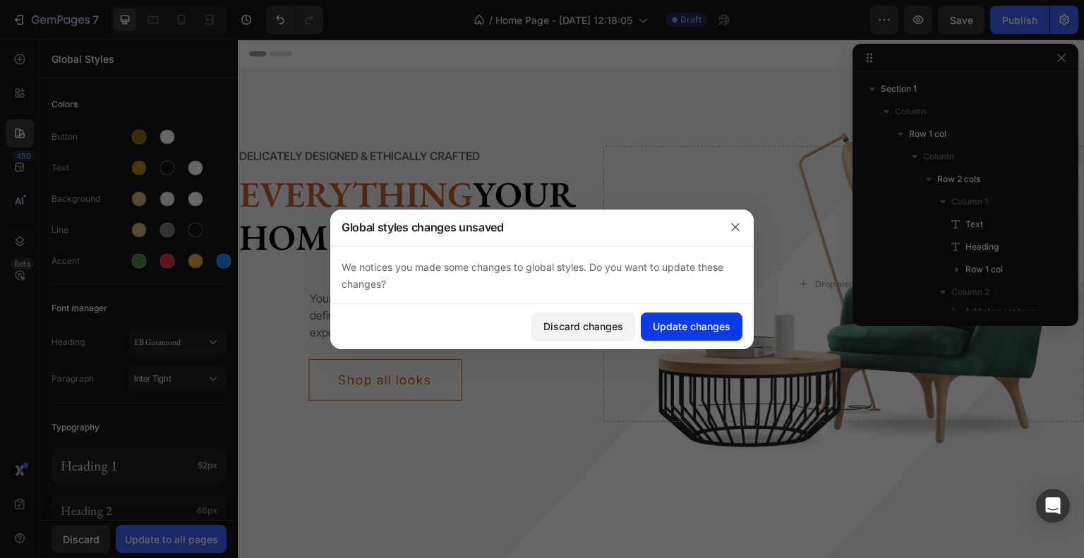
click at [711, 332] on div "Update changes" at bounding box center [692, 326] width 78 height 15
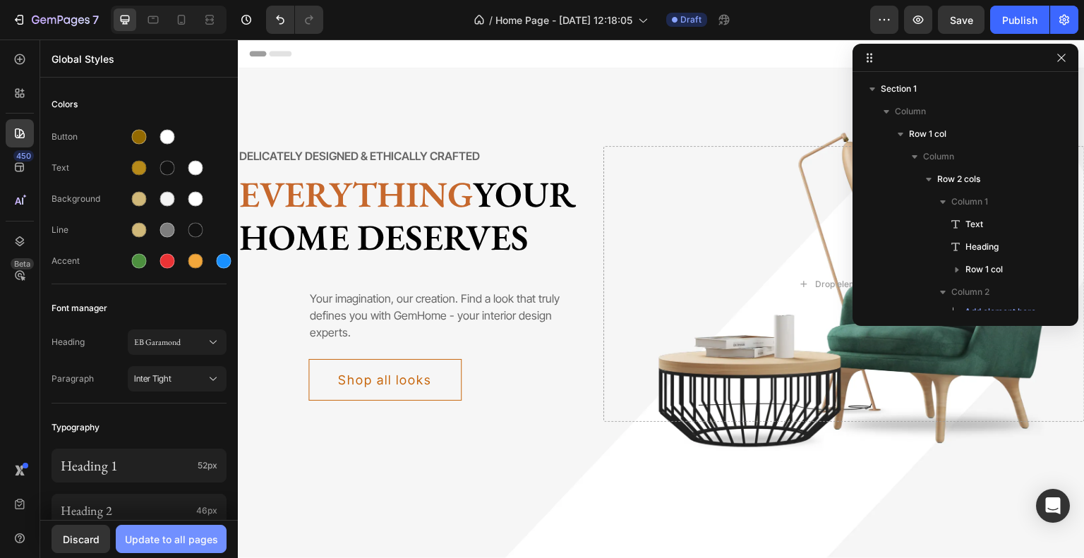
click at [200, 545] on div "Update to all pages" at bounding box center [171, 539] width 93 height 15
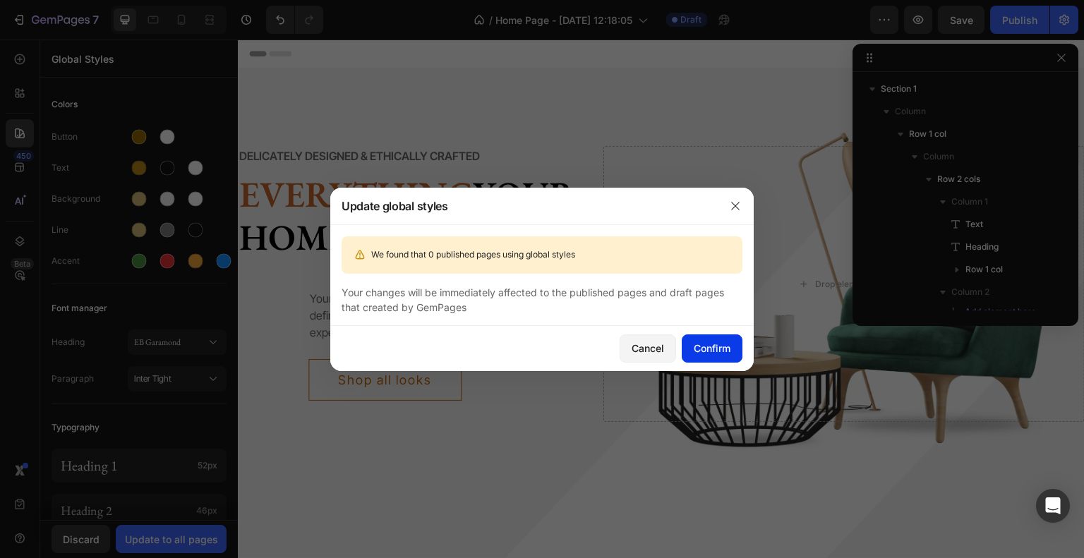
click at [696, 348] on div "Confirm" at bounding box center [712, 348] width 37 height 15
